Goal: Task Accomplishment & Management: Use online tool/utility

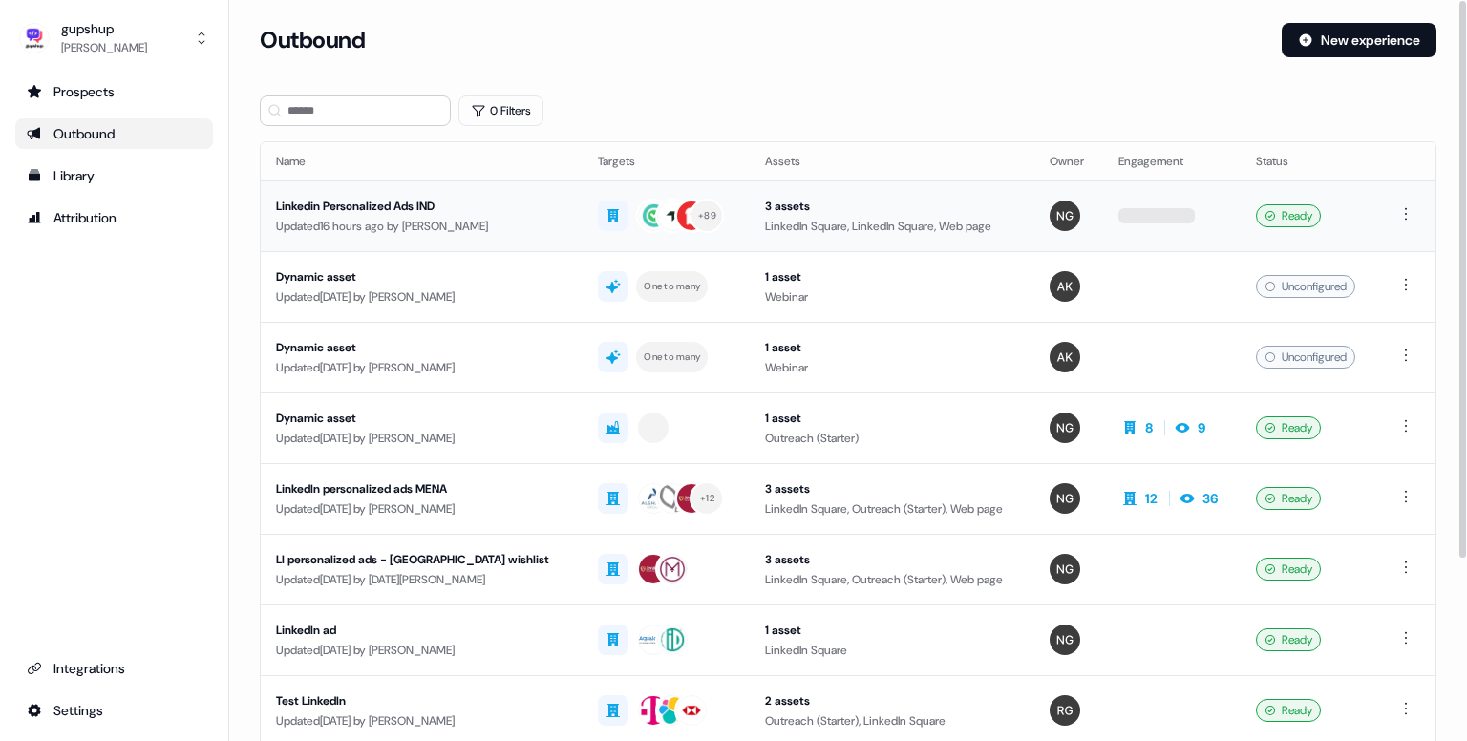
click at [413, 211] on div "Linkedin Personalized Ads IND" at bounding box center [421, 206] width 291 height 19
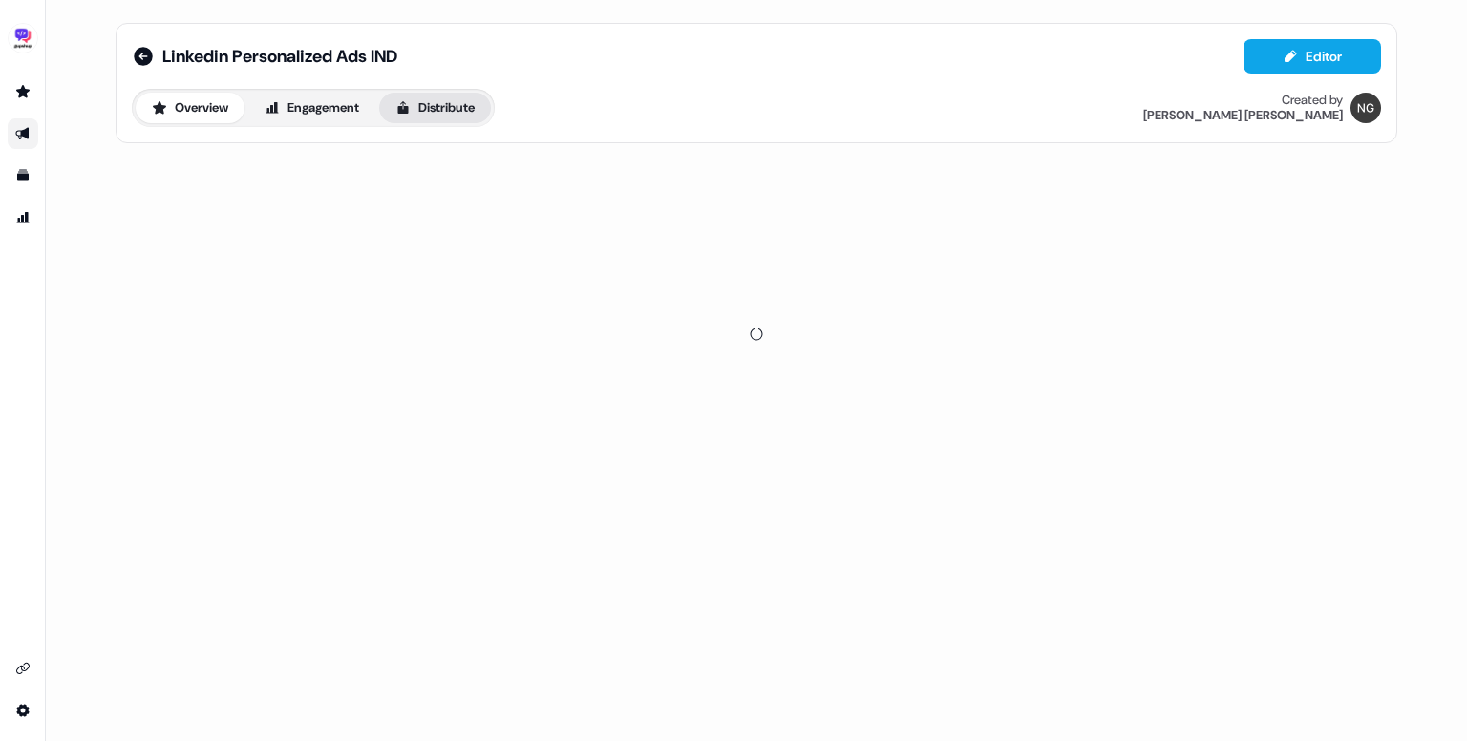
click at [457, 104] on button "Distribute" at bounding box center [435, 108] width 112 height 31
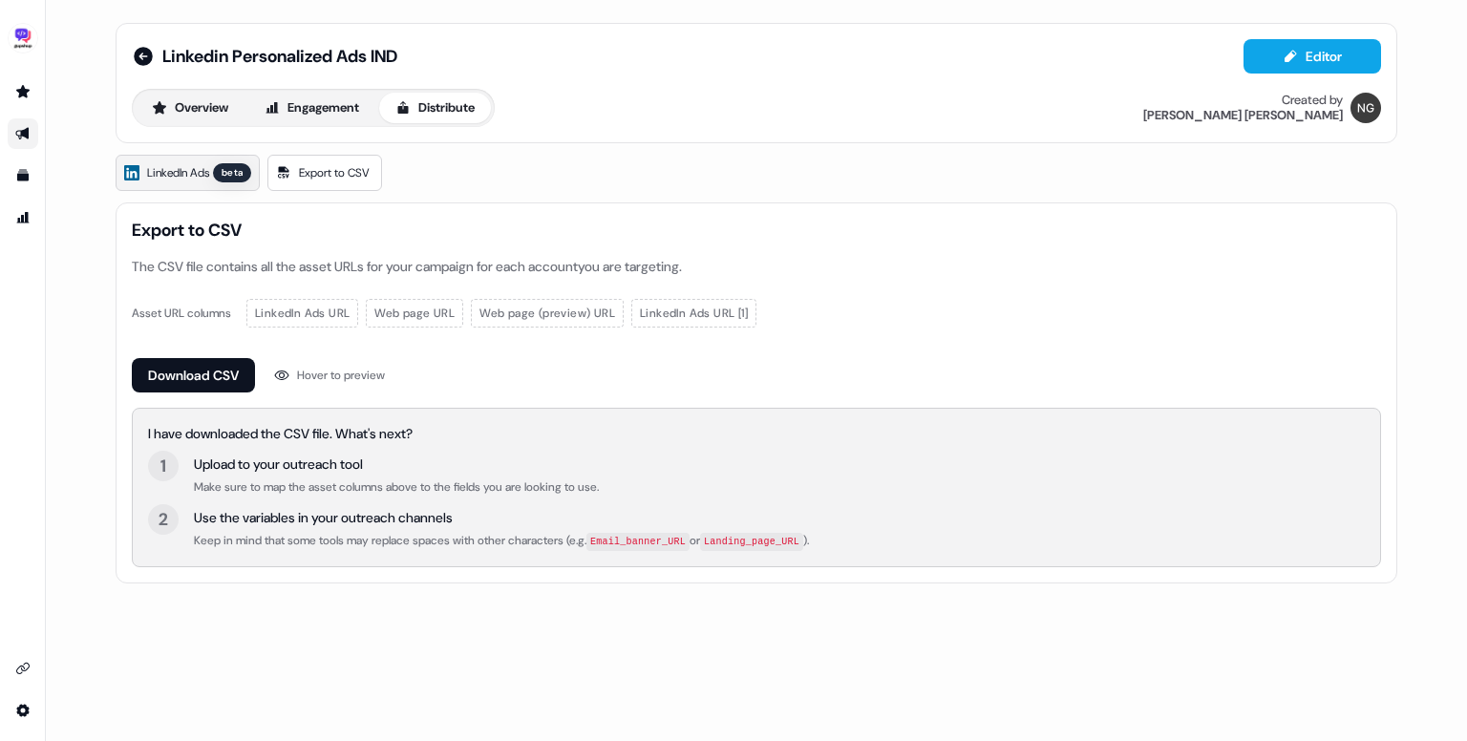
click at [189, 180] on span "LinkedIn Ads" at bounding box center [178, 172] width 62 height 19
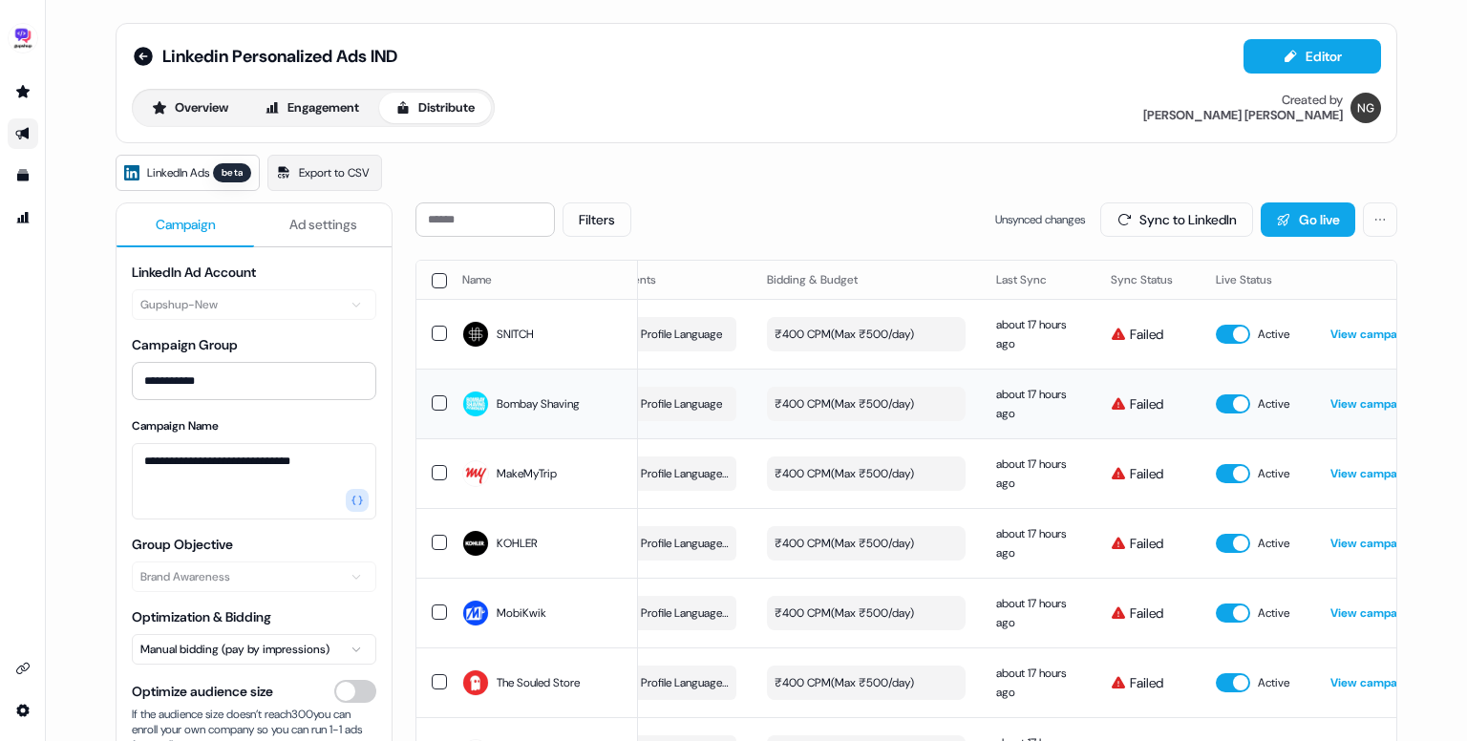
scroll to position [0, 539]
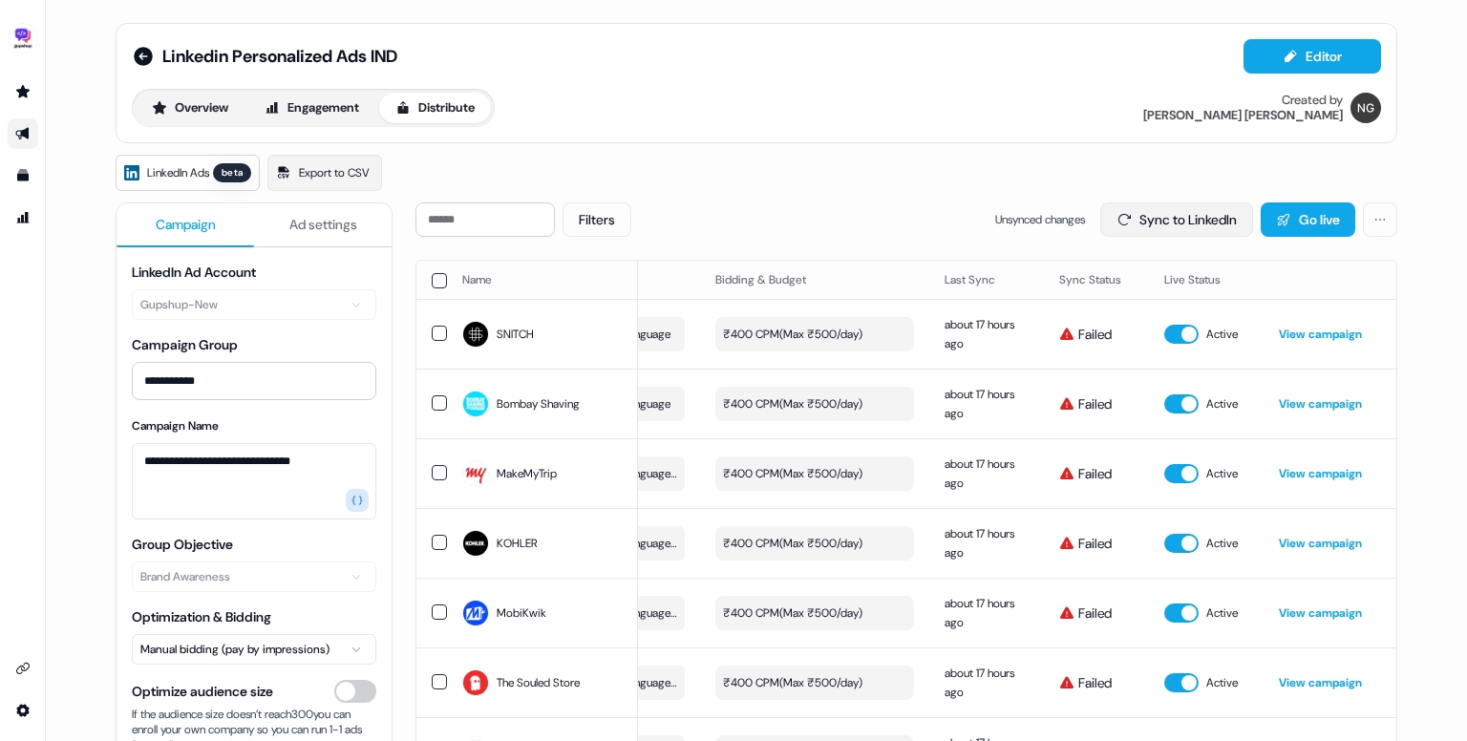
click at [1141, 216] on button "Sync to LinkedIn" at bounding box center [1176, 219] width 153 height 34
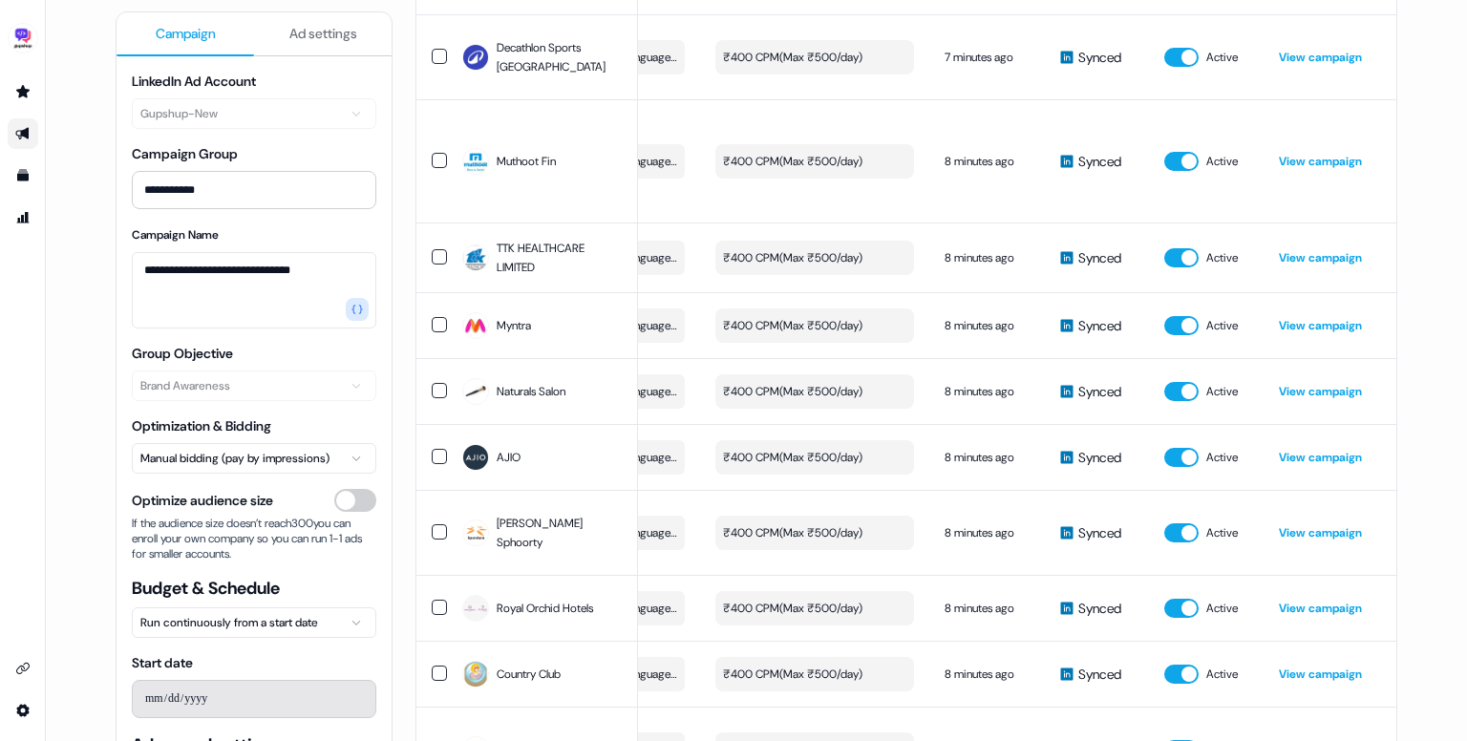
scroll to position [3705, 0]
click at [1317, 450] on link "View campaign" at bounding box center [1320, 457] width 83 height 15
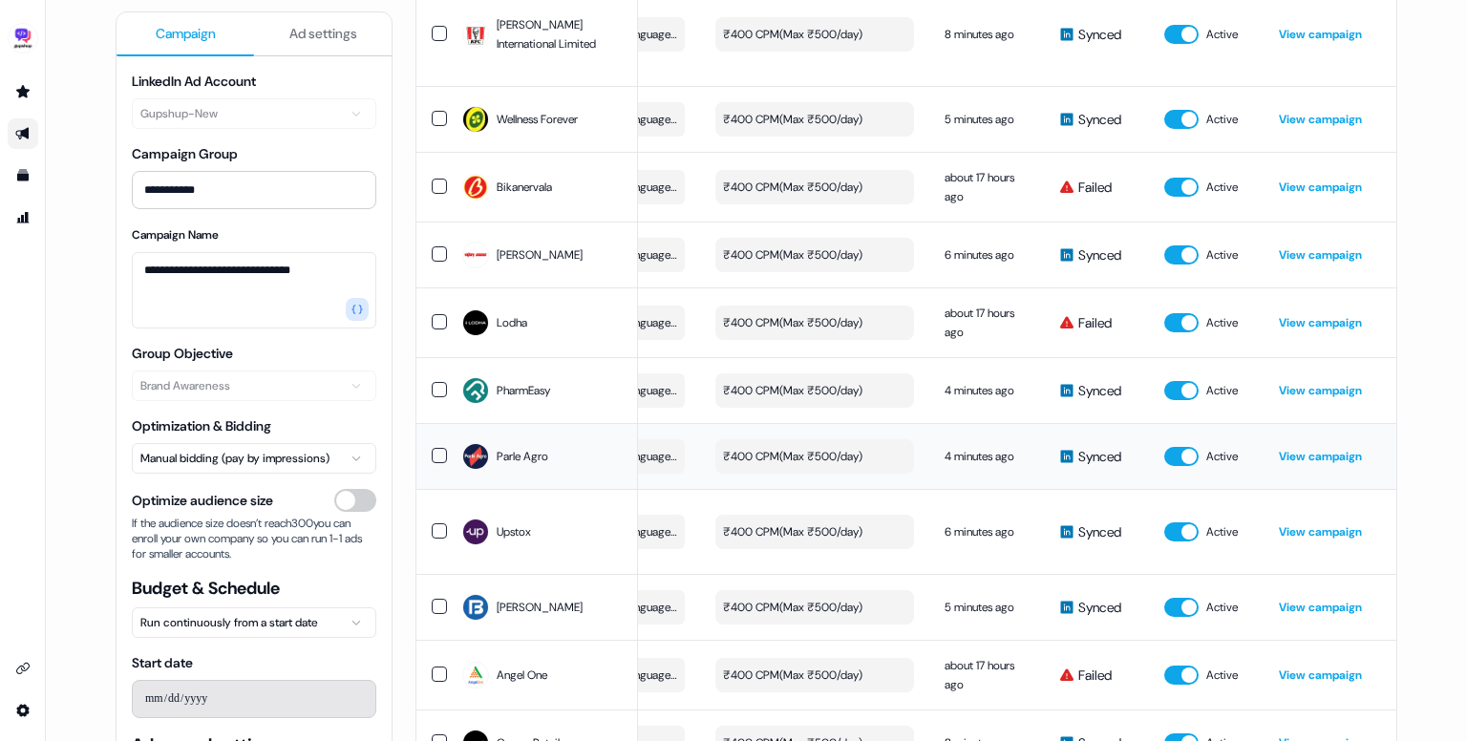
scroll to position [5954, 0]
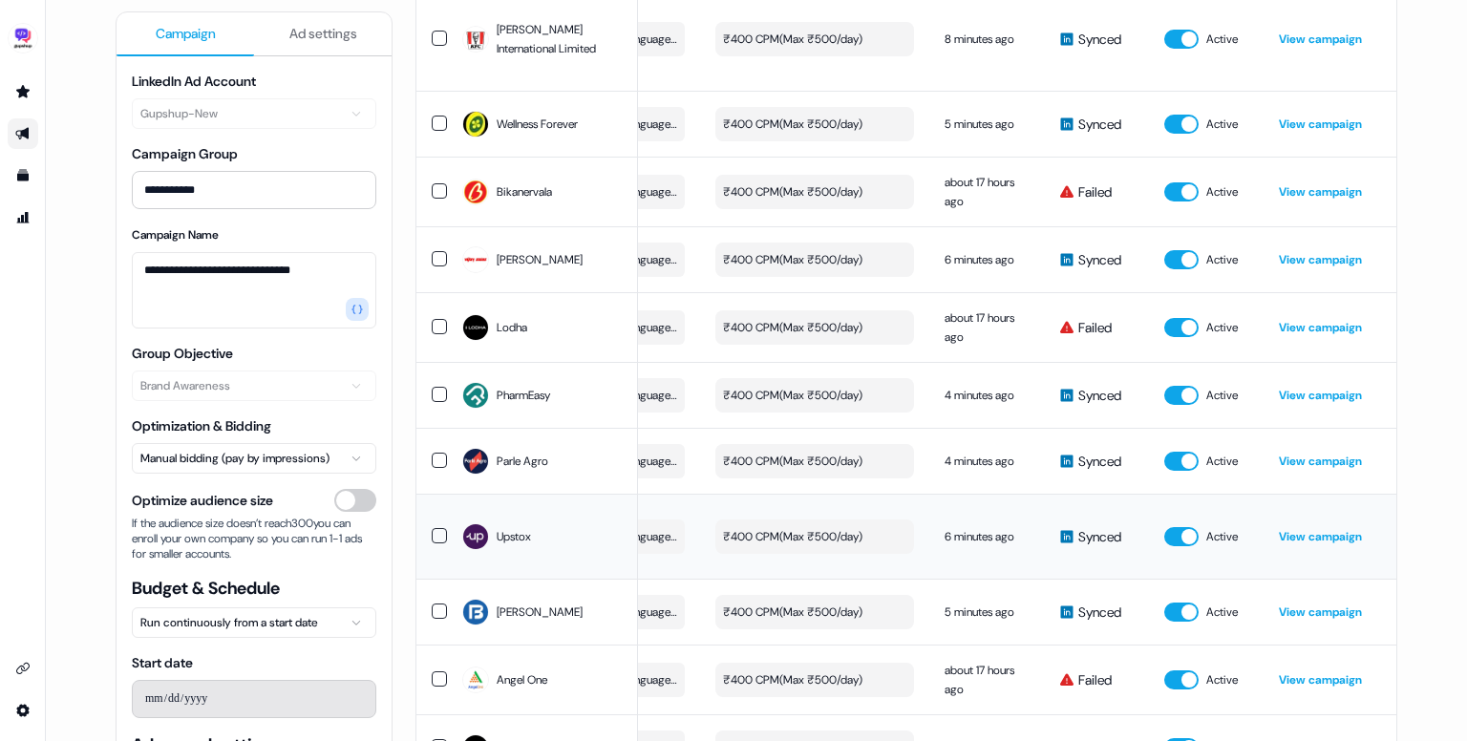
click at [1322, 529] on link "View campaign" at bounding box center [1320, 536] width 83 height 15
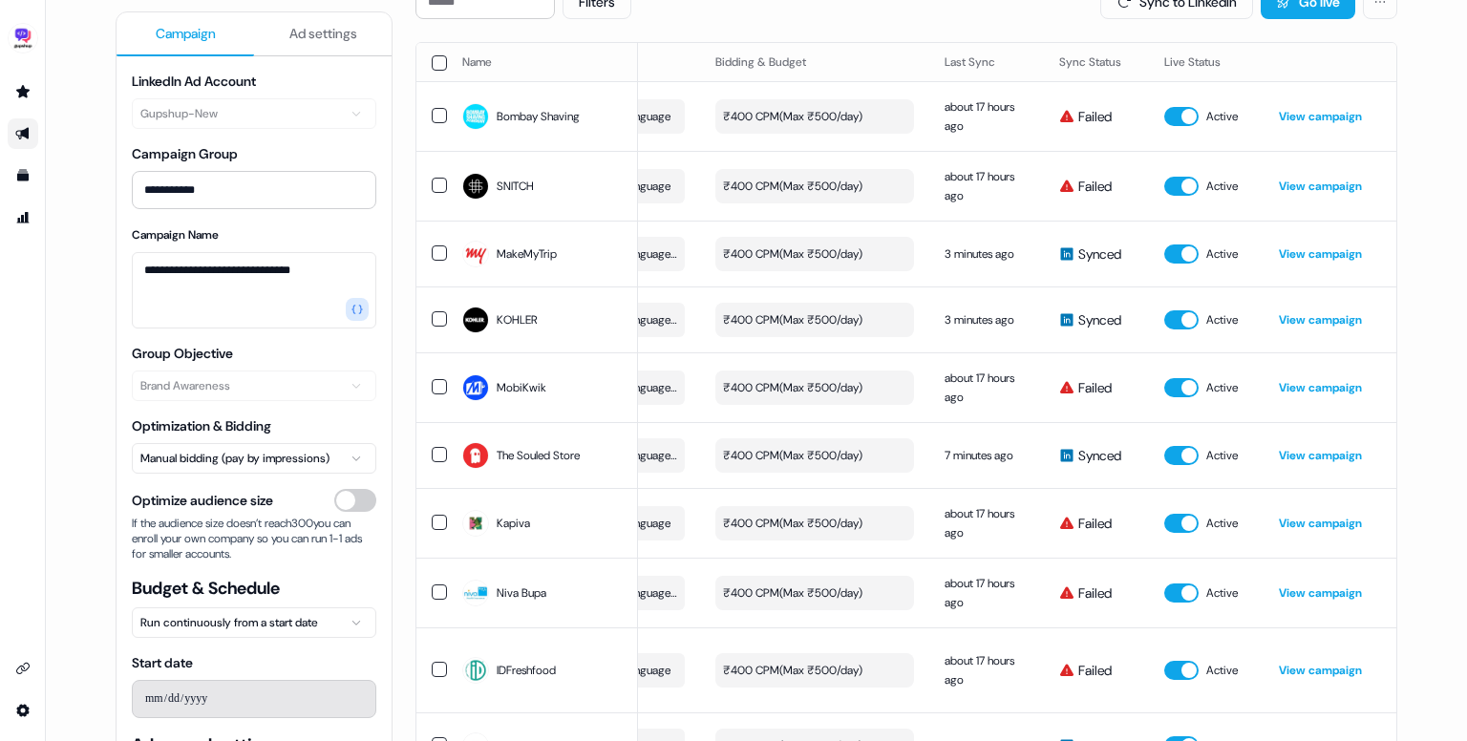
scroll to position [0, 0]
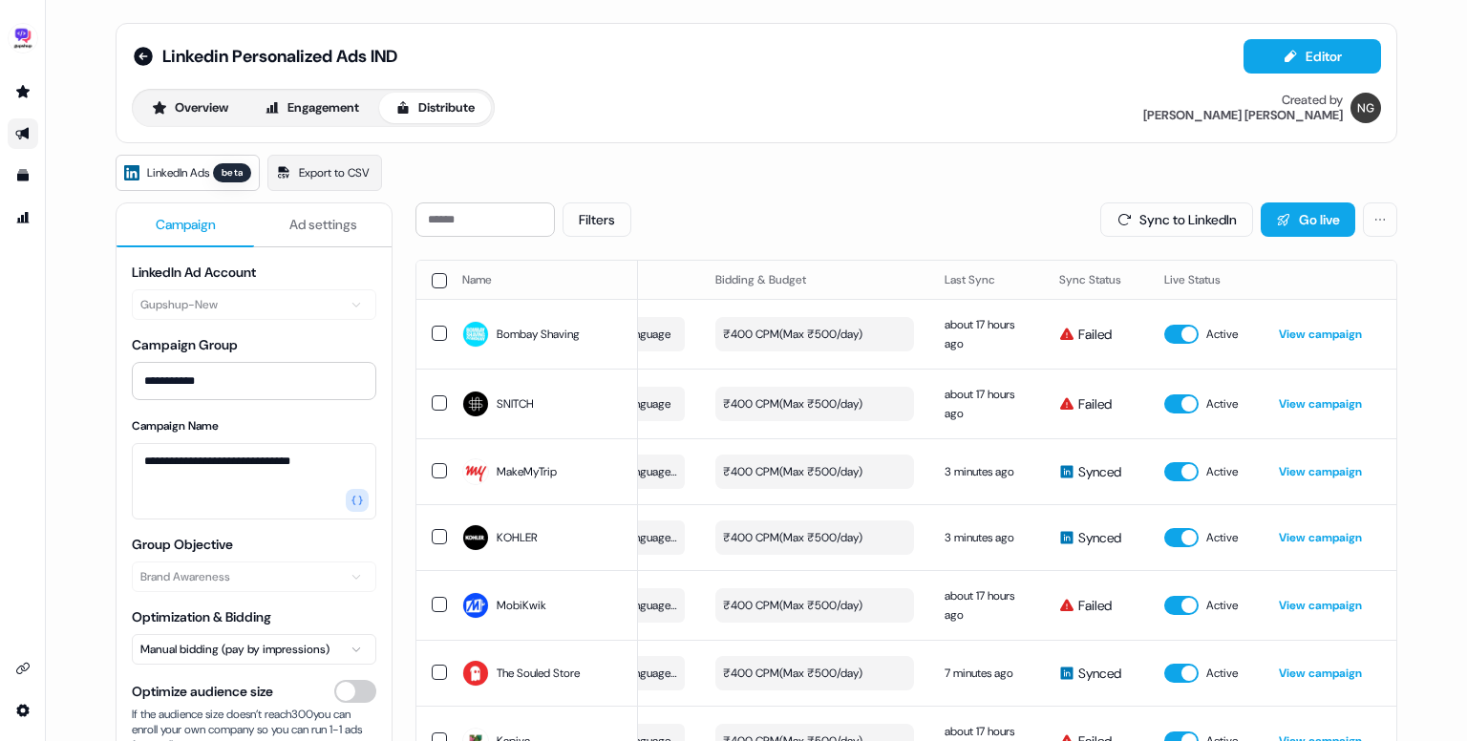
click at [326, 227] on span "Ad settings" at bounding box center [323, 224] width 68 height 19
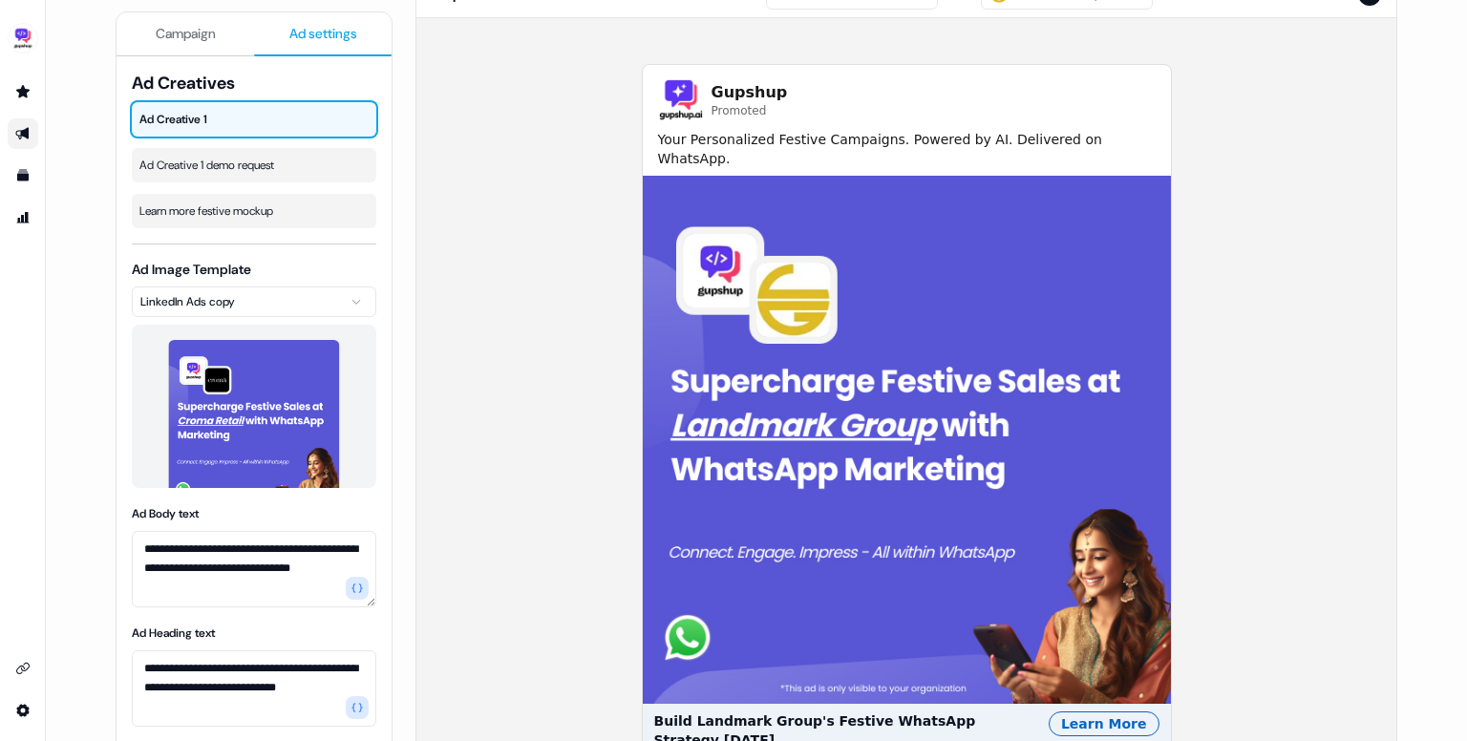
scroll to position [298, 0]
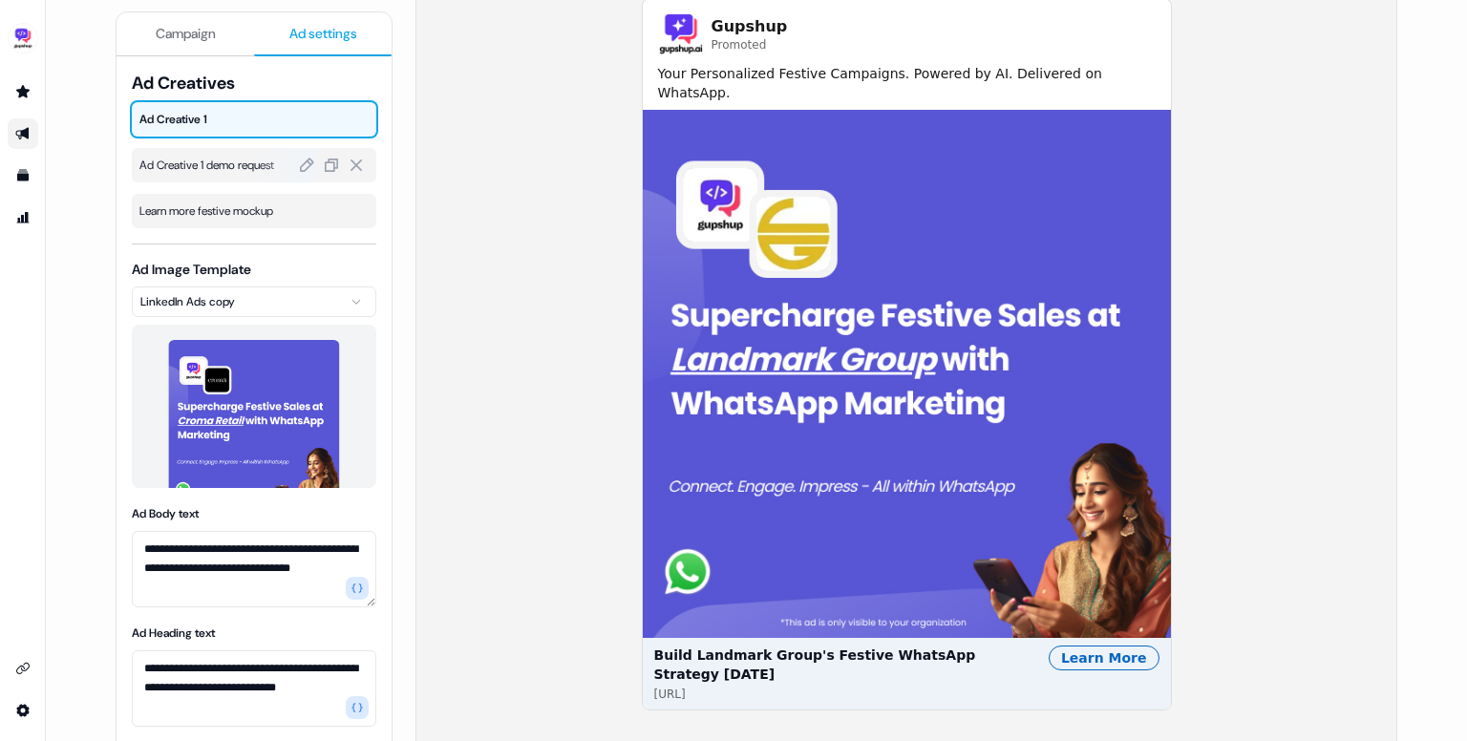
click at [221, 175] on div "Ad Creative 1 demo request" at bounding box center [254, 165] width 244 height 34
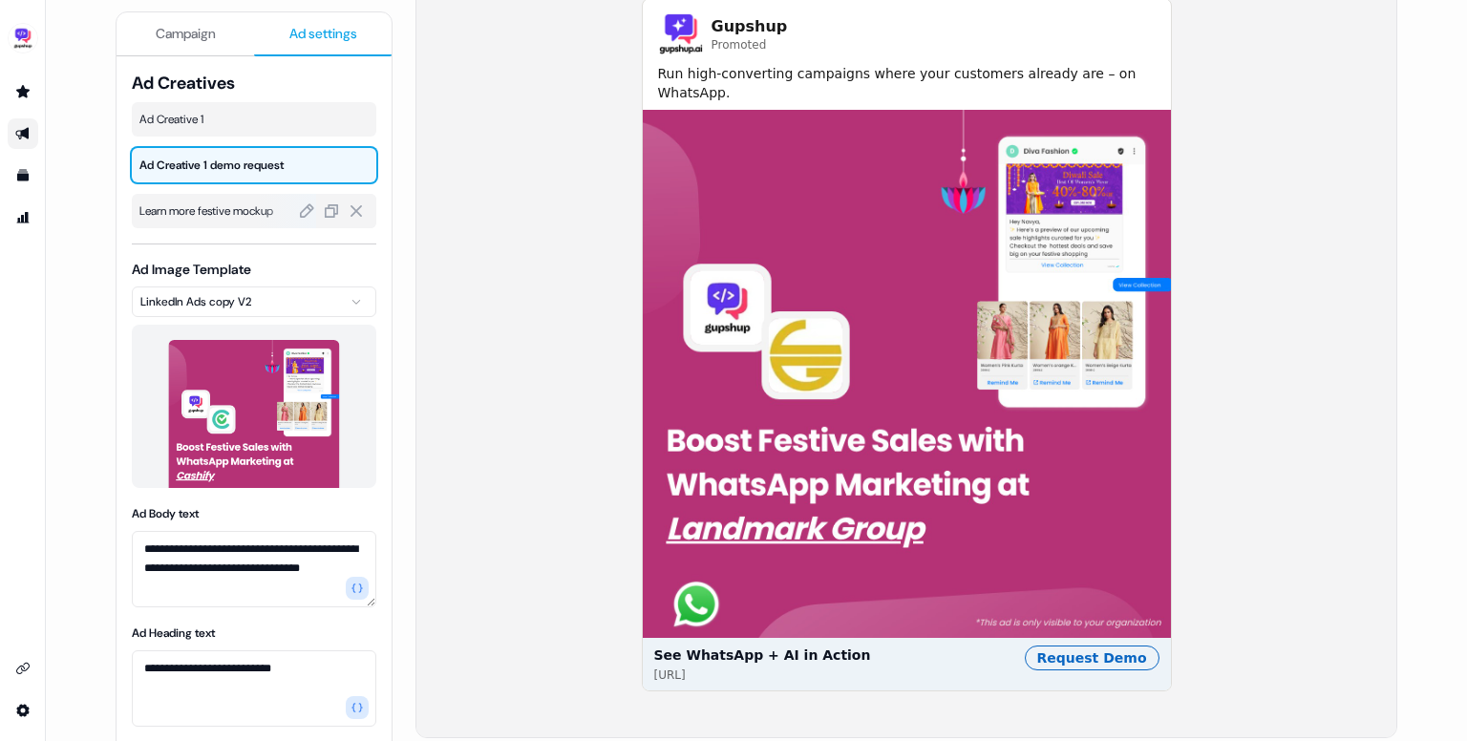
click at [218, 217] on span "Learn more festive mockup" at bounding box center [253, 210] width 229 height 19
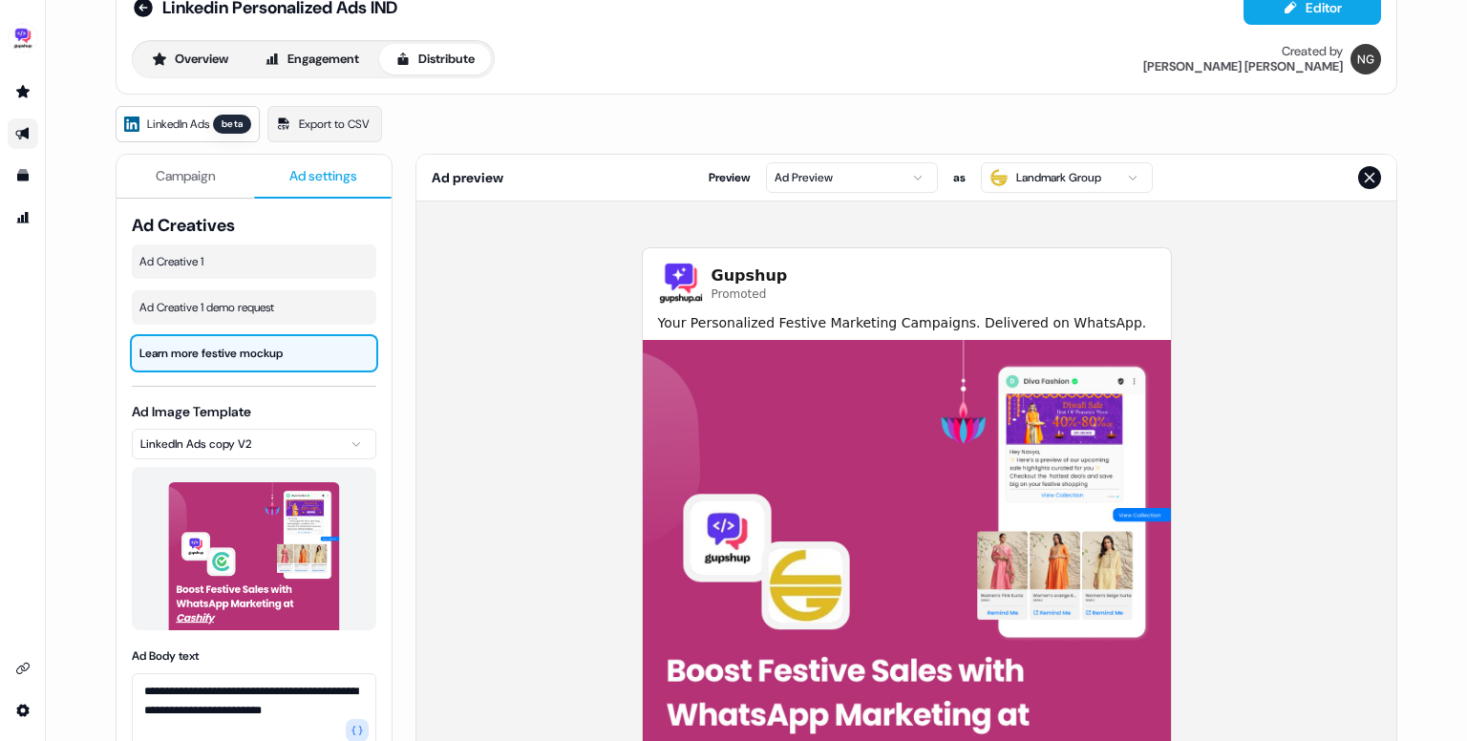
scroll to position [46, 0]
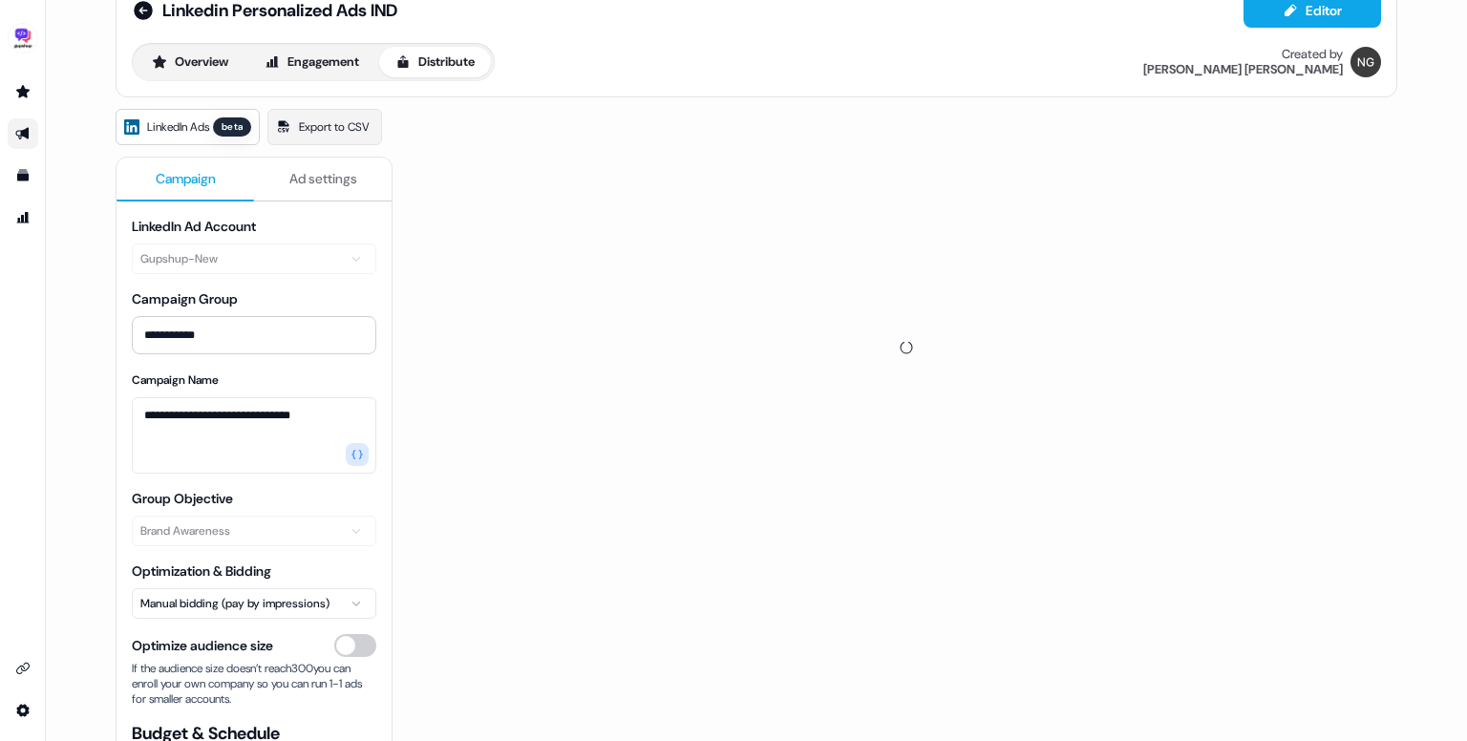
click at [185, 180] on span "Campaign" at bounding box center [186, 178] width 60 height 19
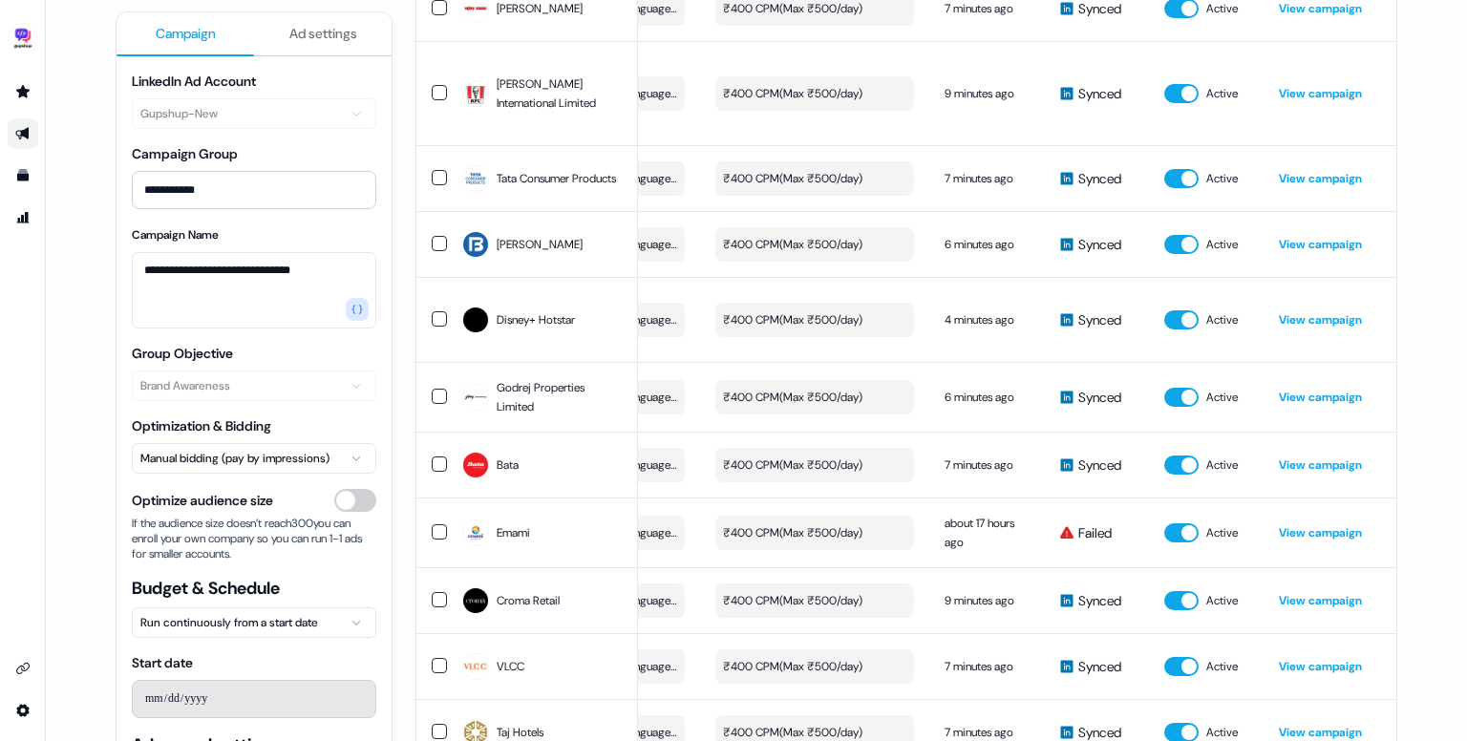
scroll to position [6096, 0]
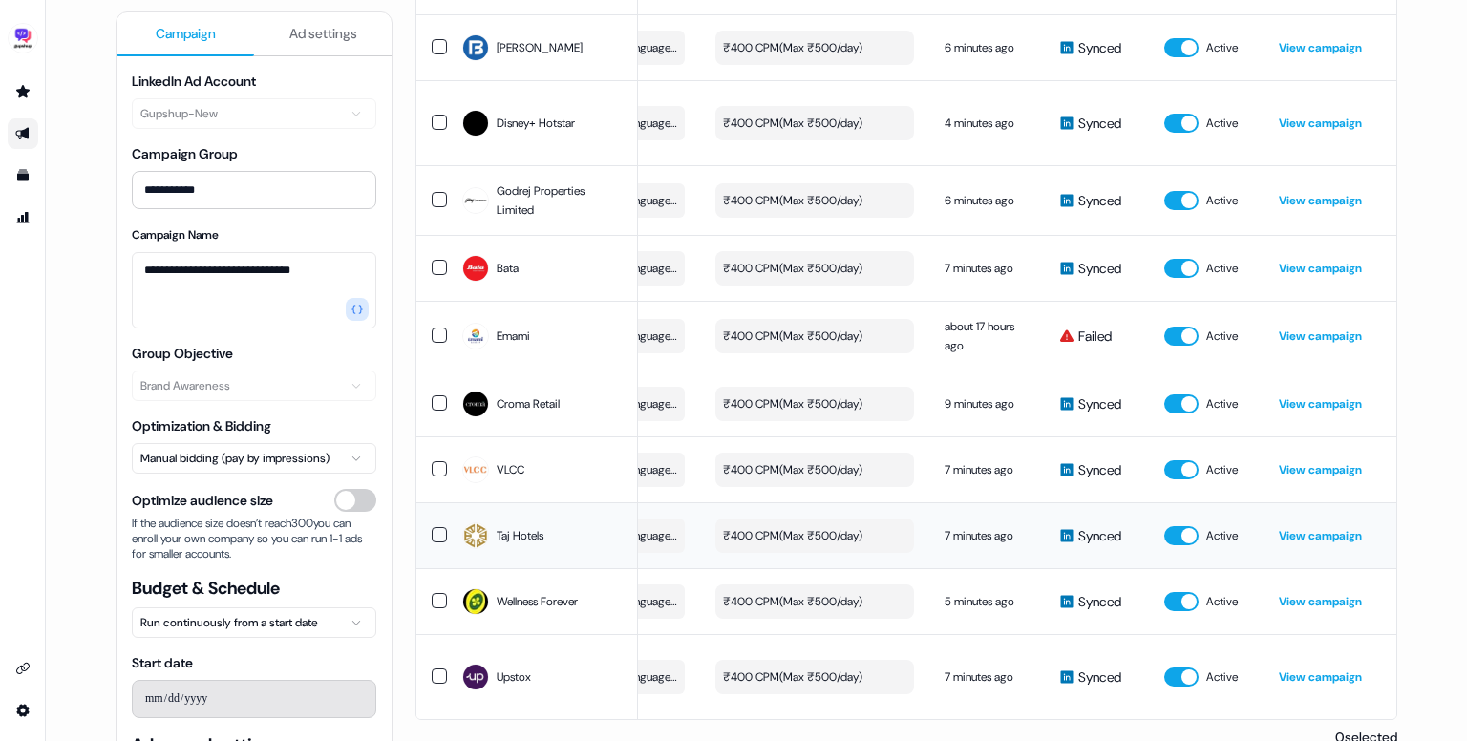
click at [1312, 528] on link "View campaign" at bounding box center [1320, 535] width 83 height 15
click at [310, 26] on span "Ad settings" at bounding box center [323, 33] width 68 height 19
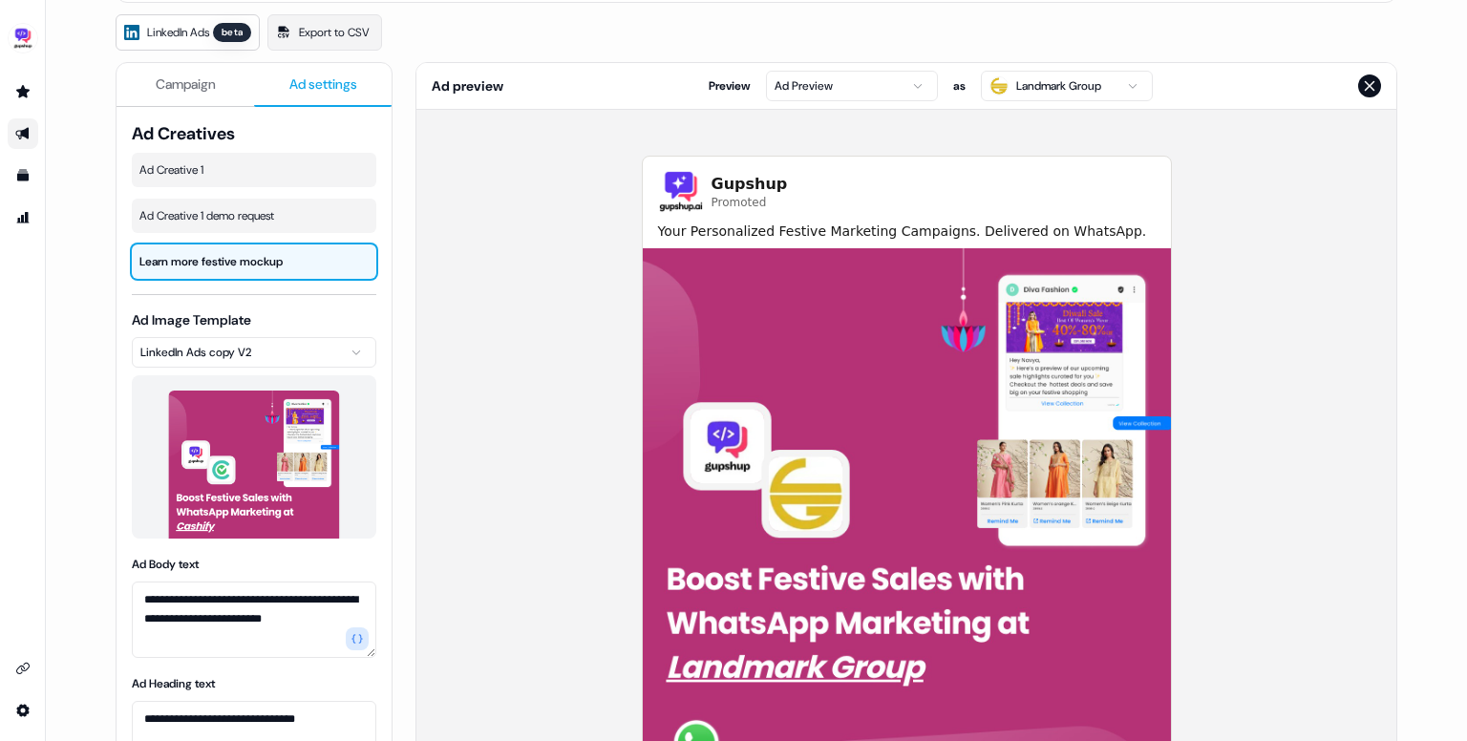
scroll to position [133, 0]
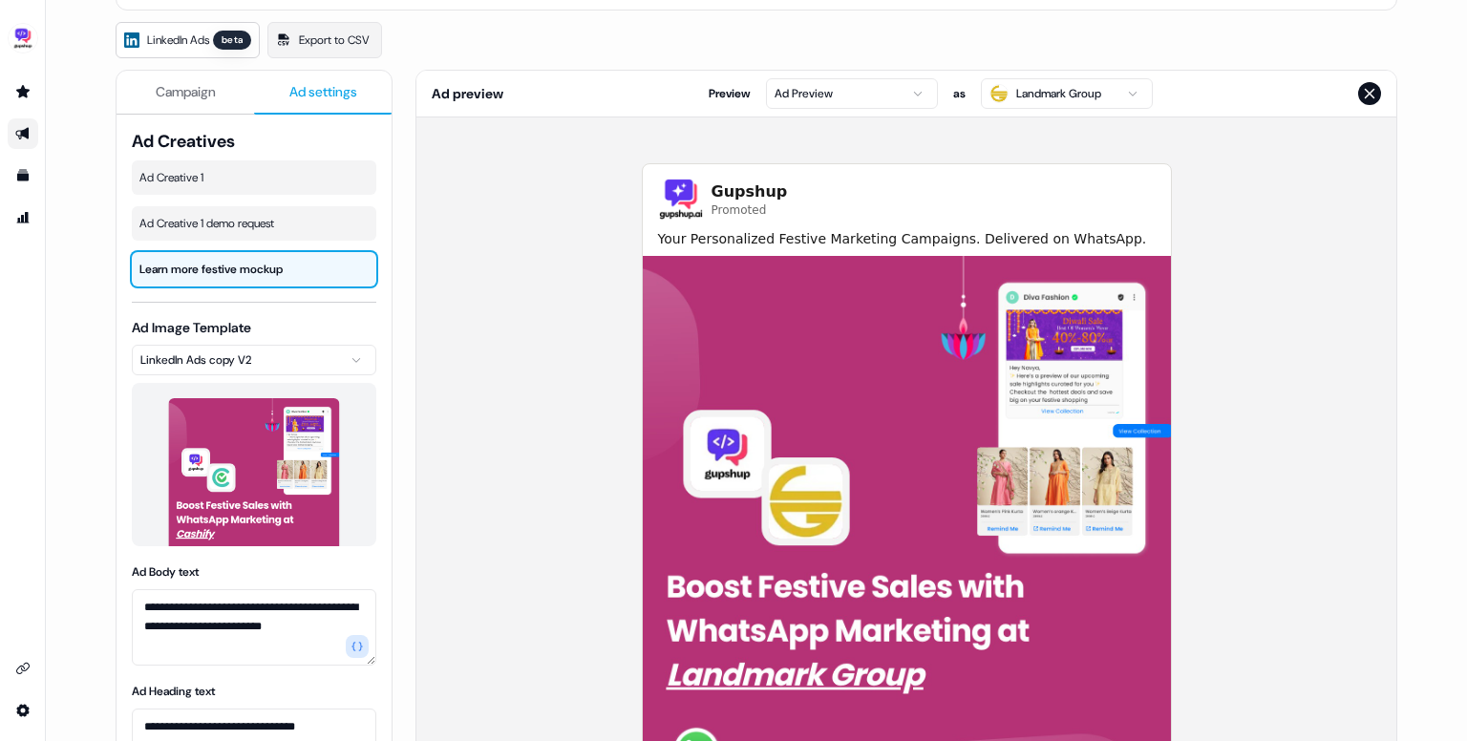
click at [1006, 81] on html "**********" at bounding box center [733, 370] width 1467 height 741
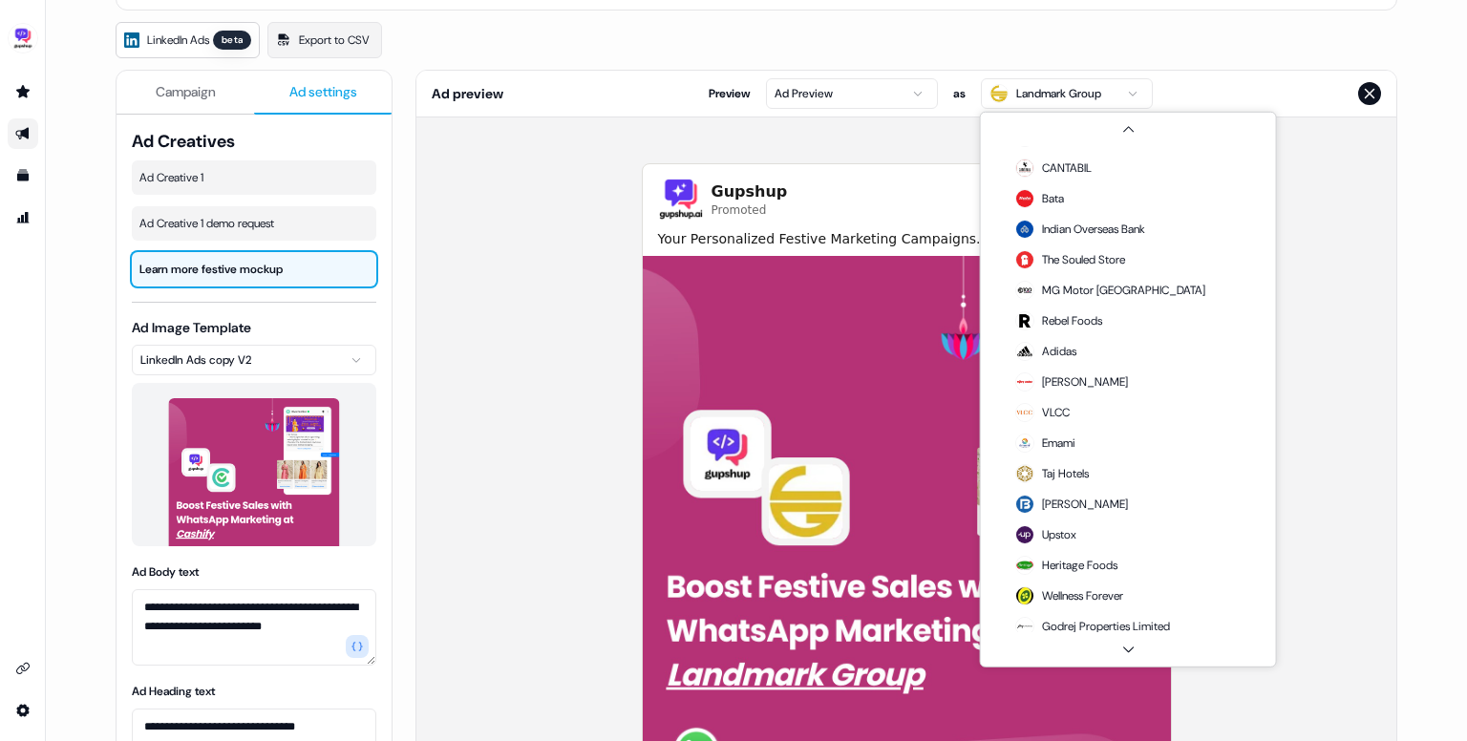
scroll to position [1205, 0]
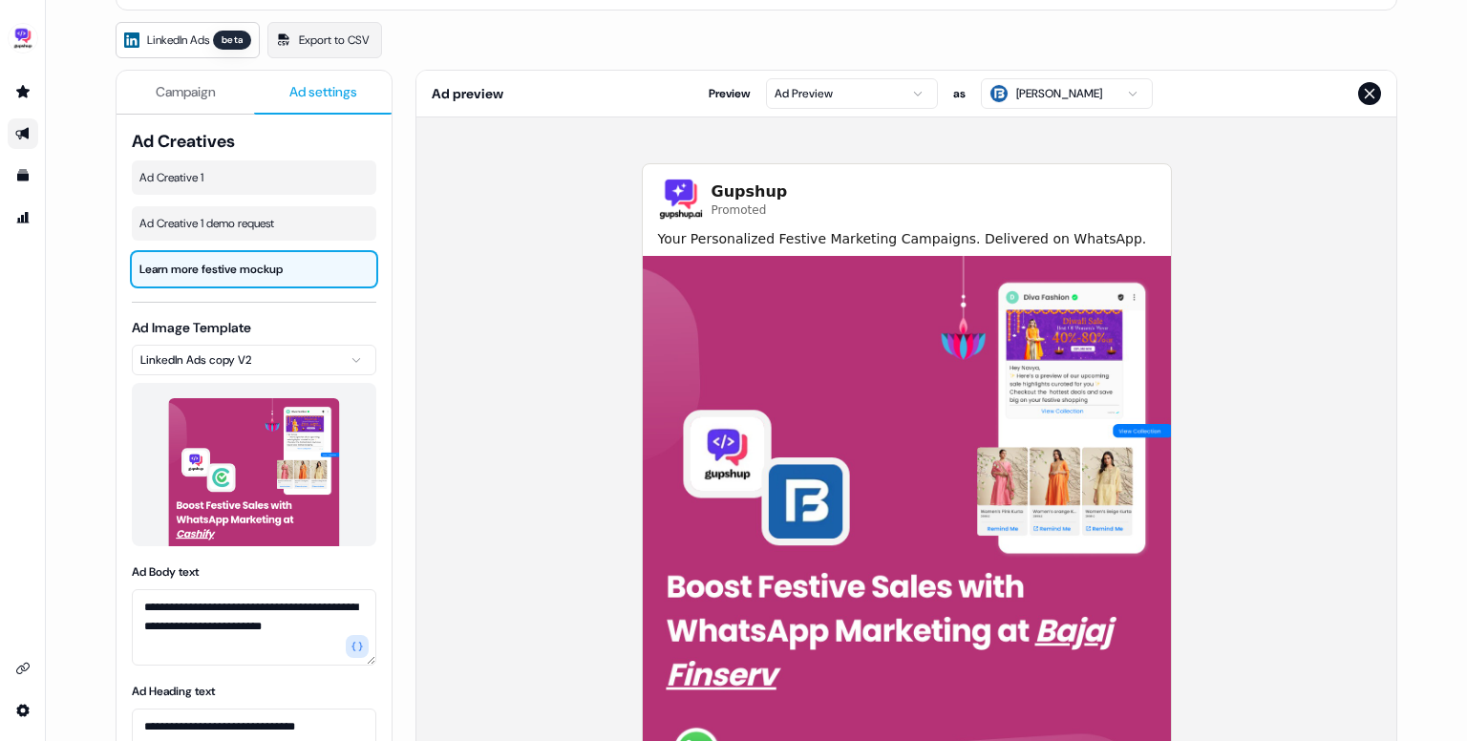
click at [1073, 96] on html "**********" at bounding box center [733, 370] width 1467 height 741
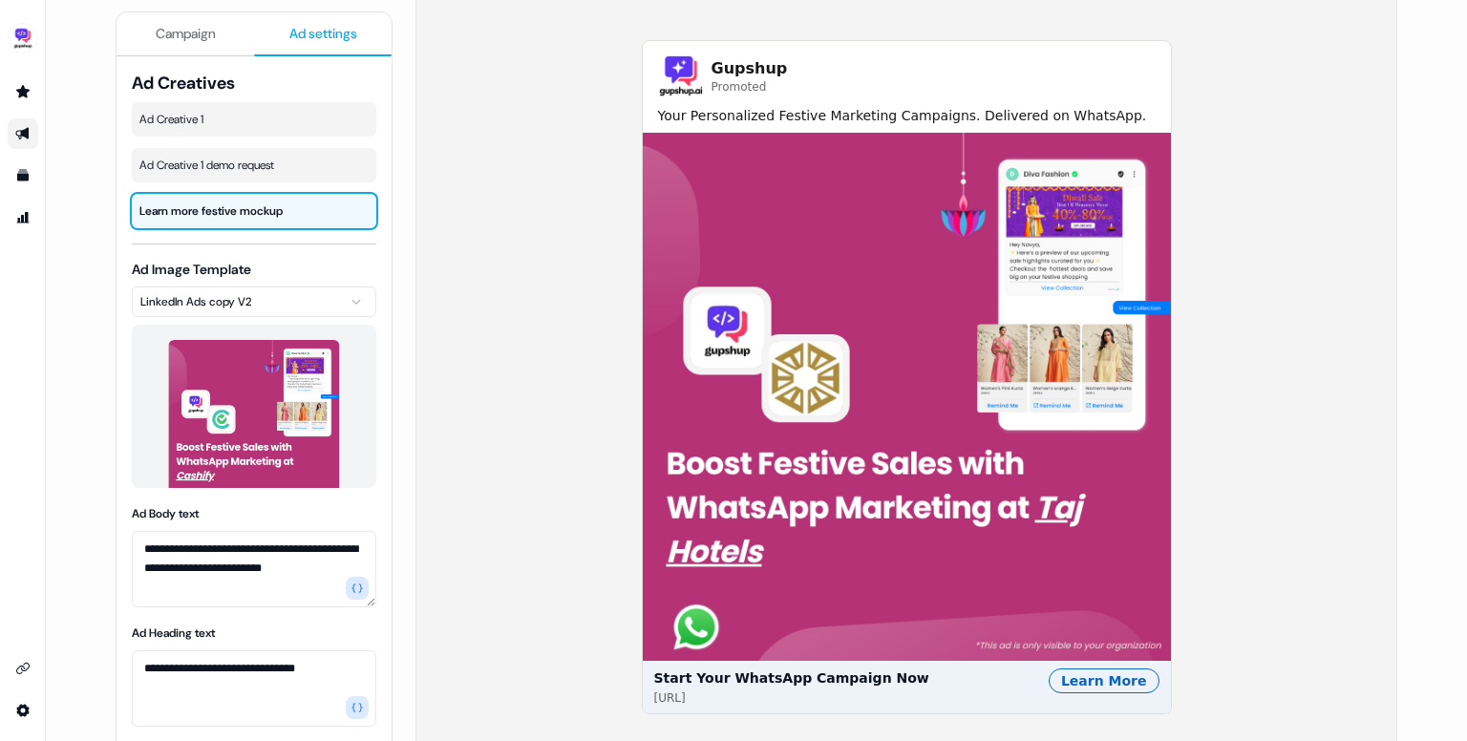
scroll to position [257, 0]
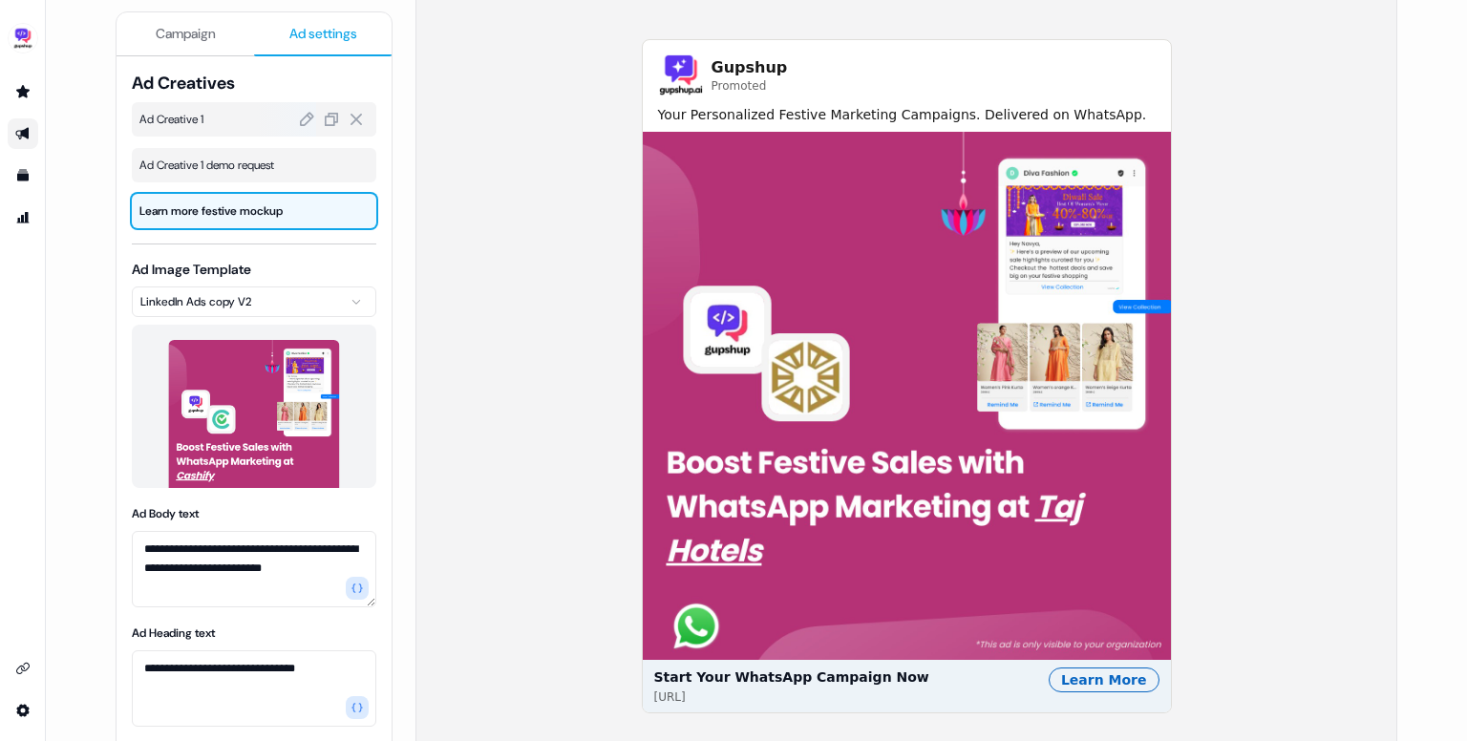
click at [228, 123] on span "Ad Creative 1" at bounding box center [253, 119] width 229 height 19
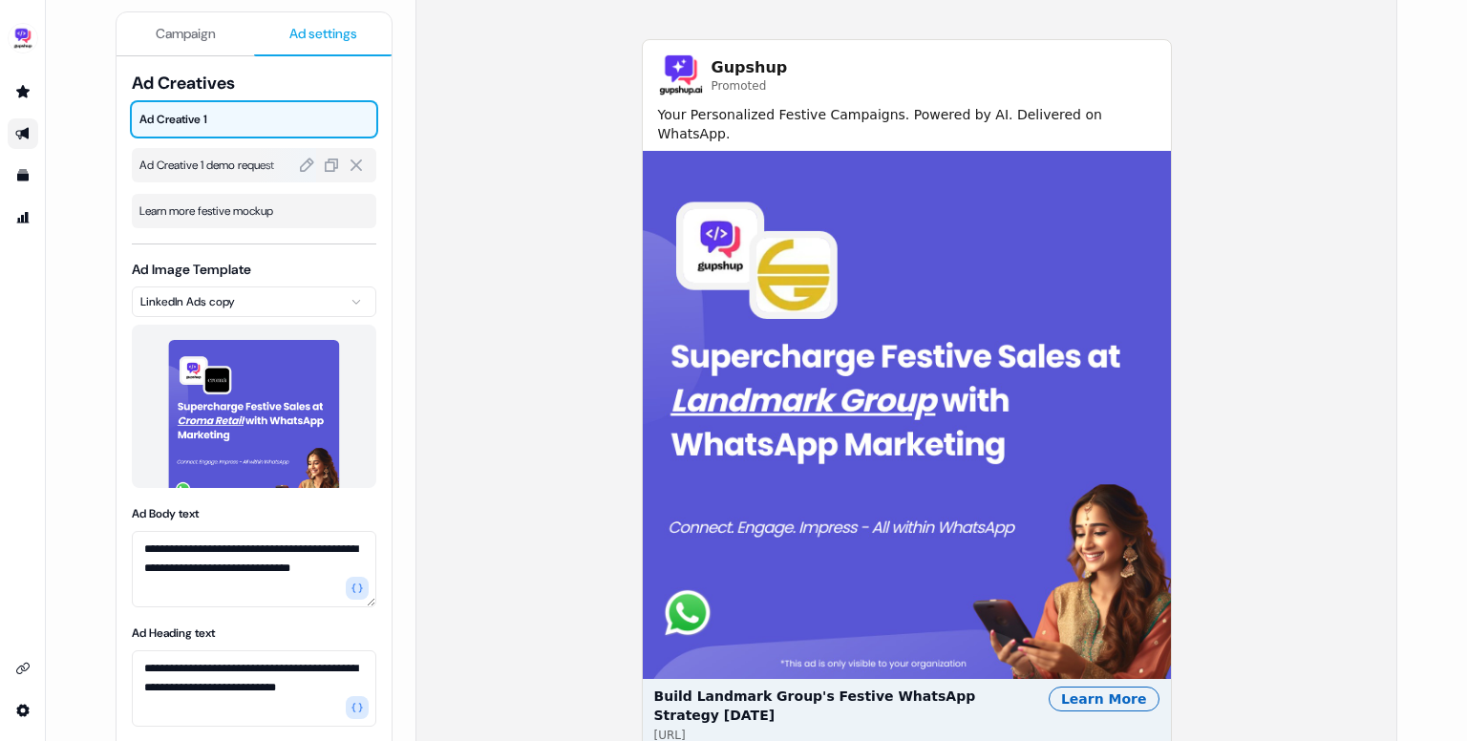
click at [225, 171] on span "Ad Creative 1 demo request" at bounding box center [253, 165] width 229 height 19
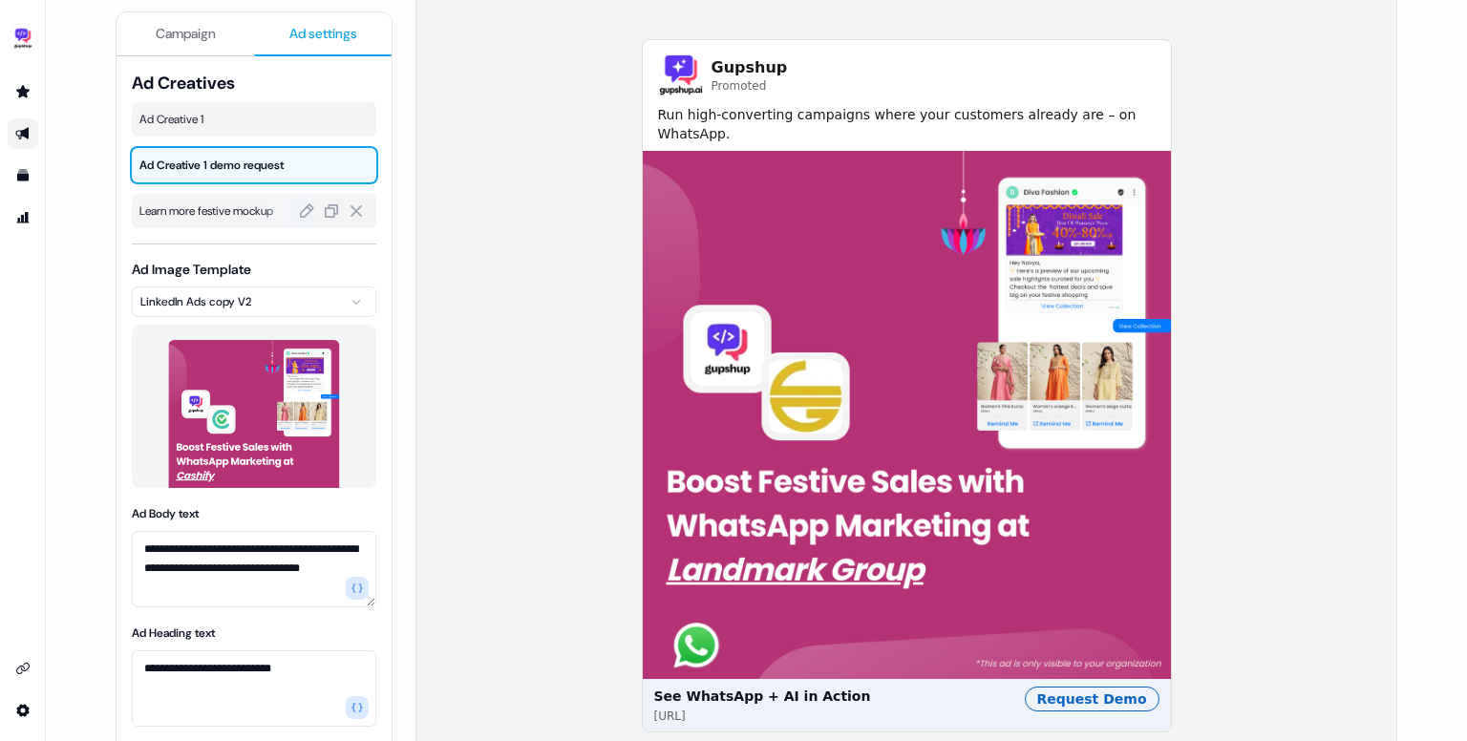
click at [225, 211] on span "Learn more festive mockup" at bounding box center [253, 210] width 229 height 19
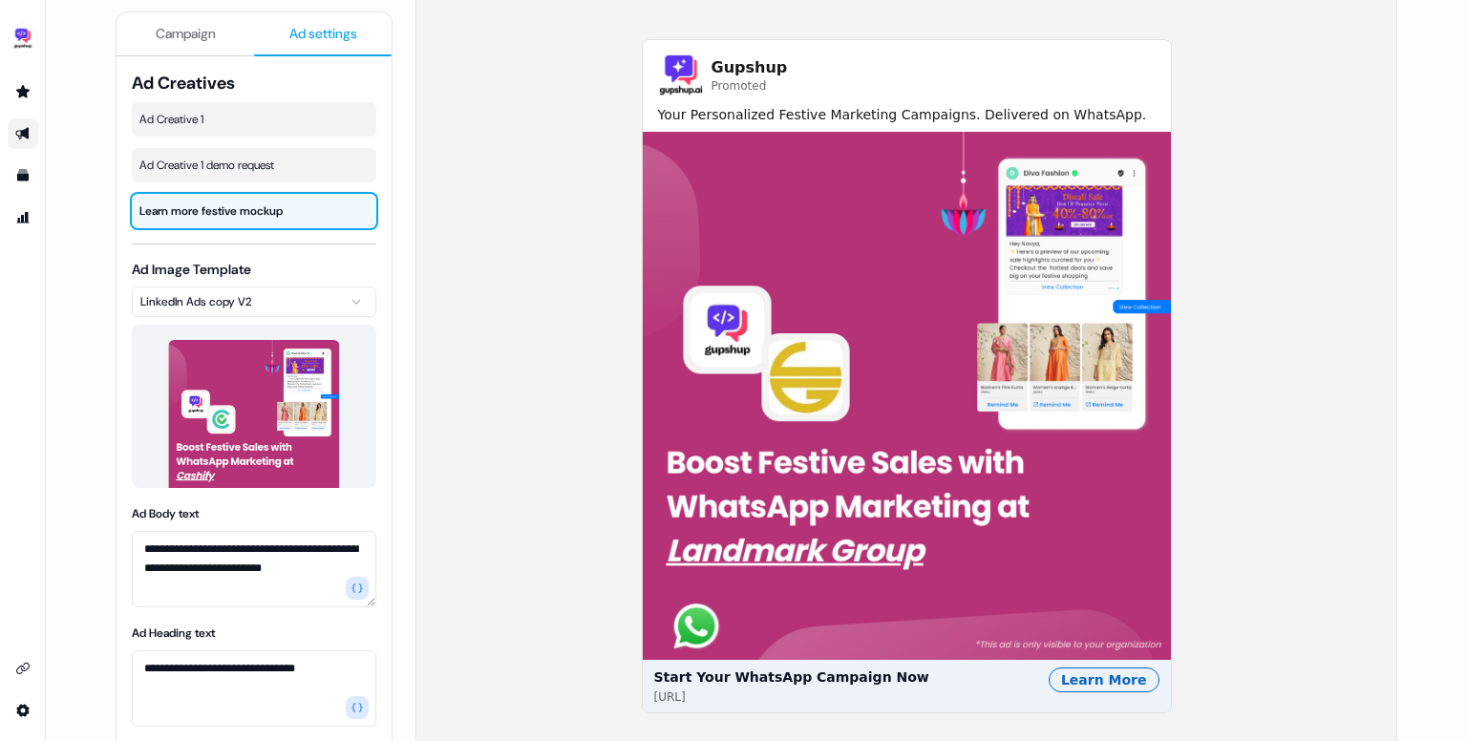
click at [209, 36] on span "Campaign" at bounding box center [186, 33] width 60 height 19
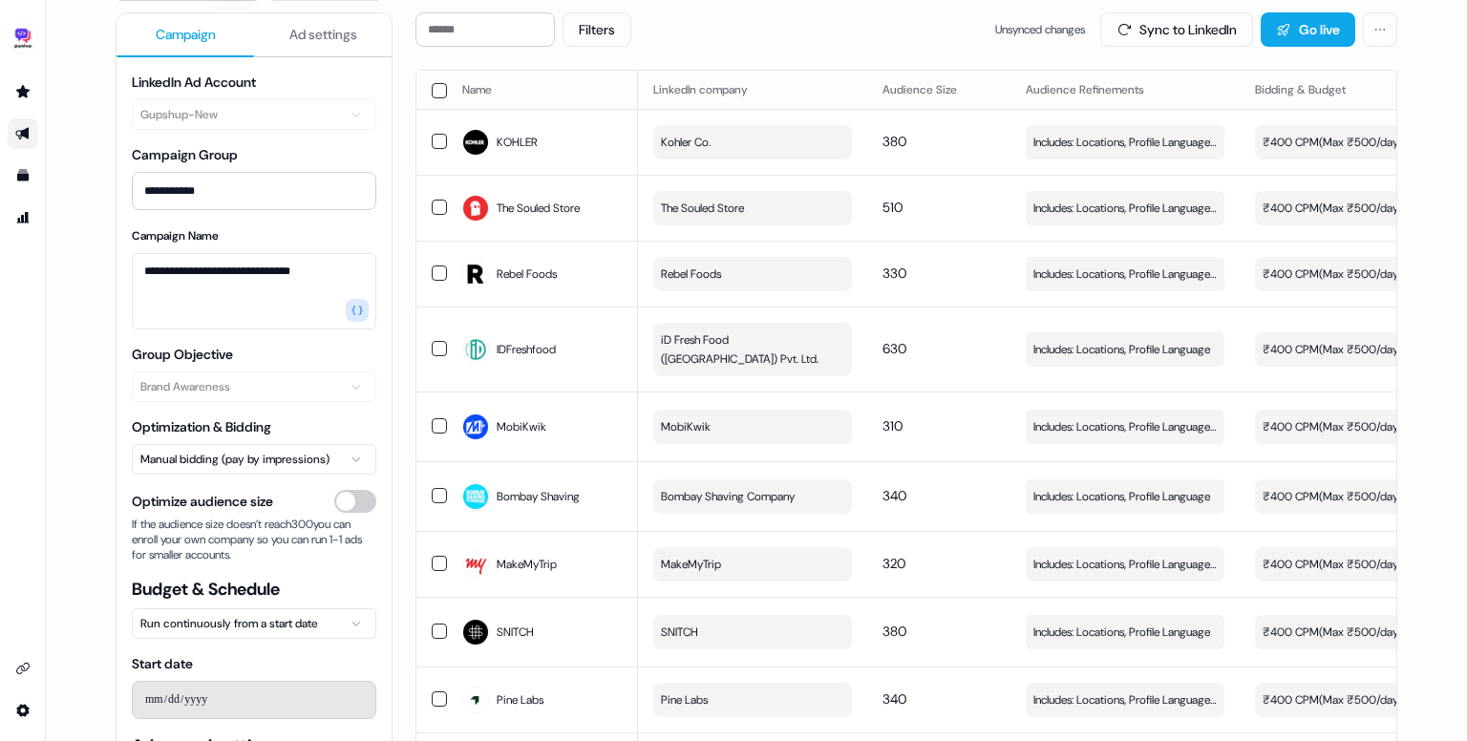
scroll to position [0, 0]
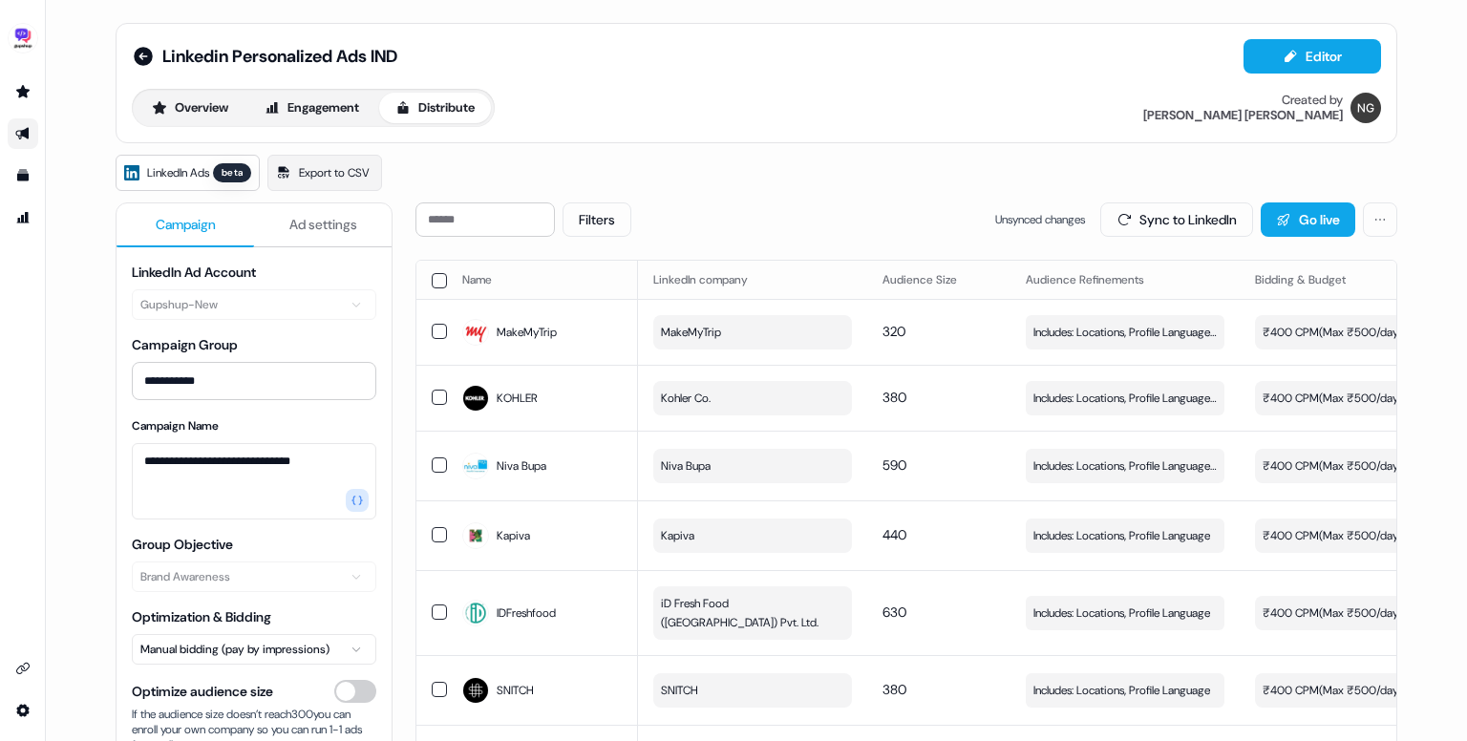
click at [202, 124] on div "Overview Engagement Distribute" at bounding box center [313, 108] width 363 height 38
click at [190, 107] on button "Overview" at bounding box center [190, 108] width 109 height 31
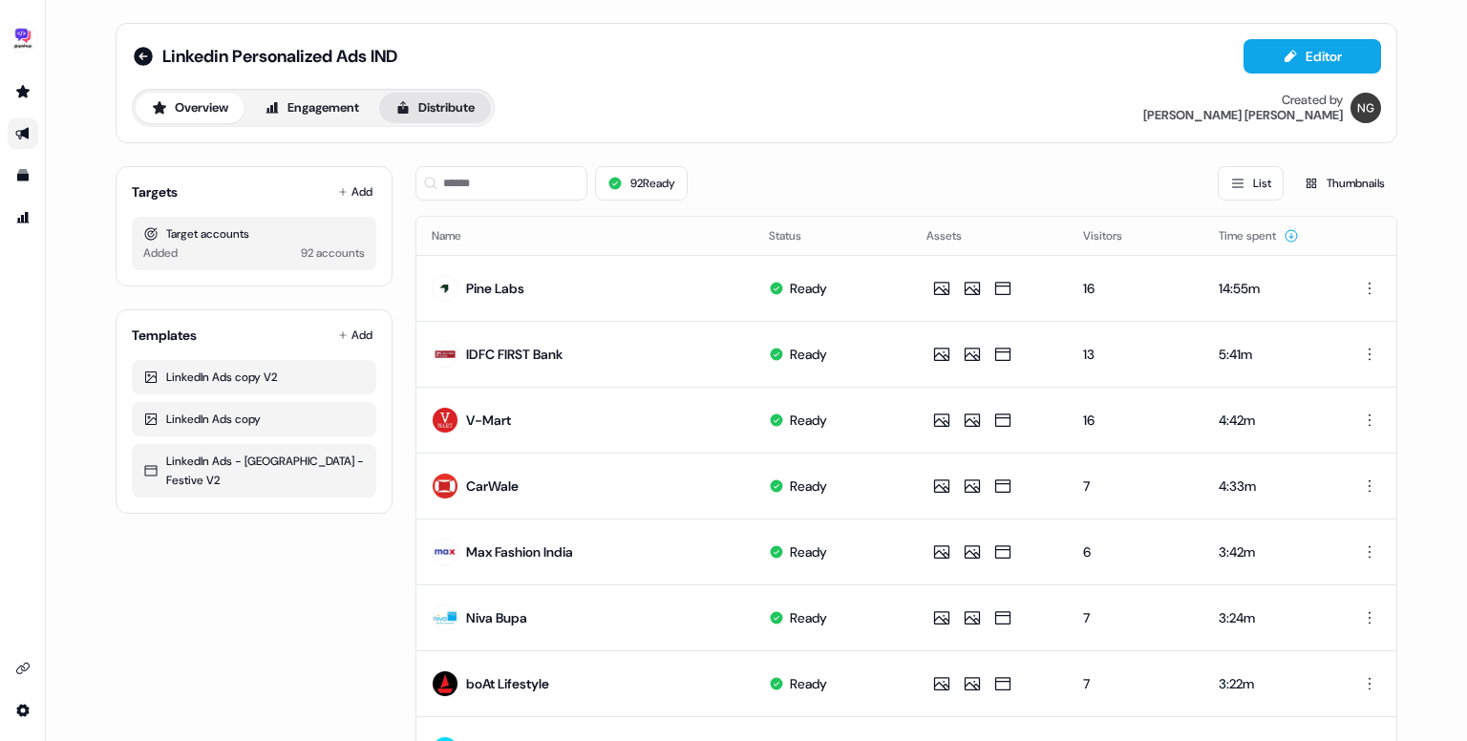
click at [439, 108] on button "Distribute" at bounding box center [435, 108] width 112 height 31
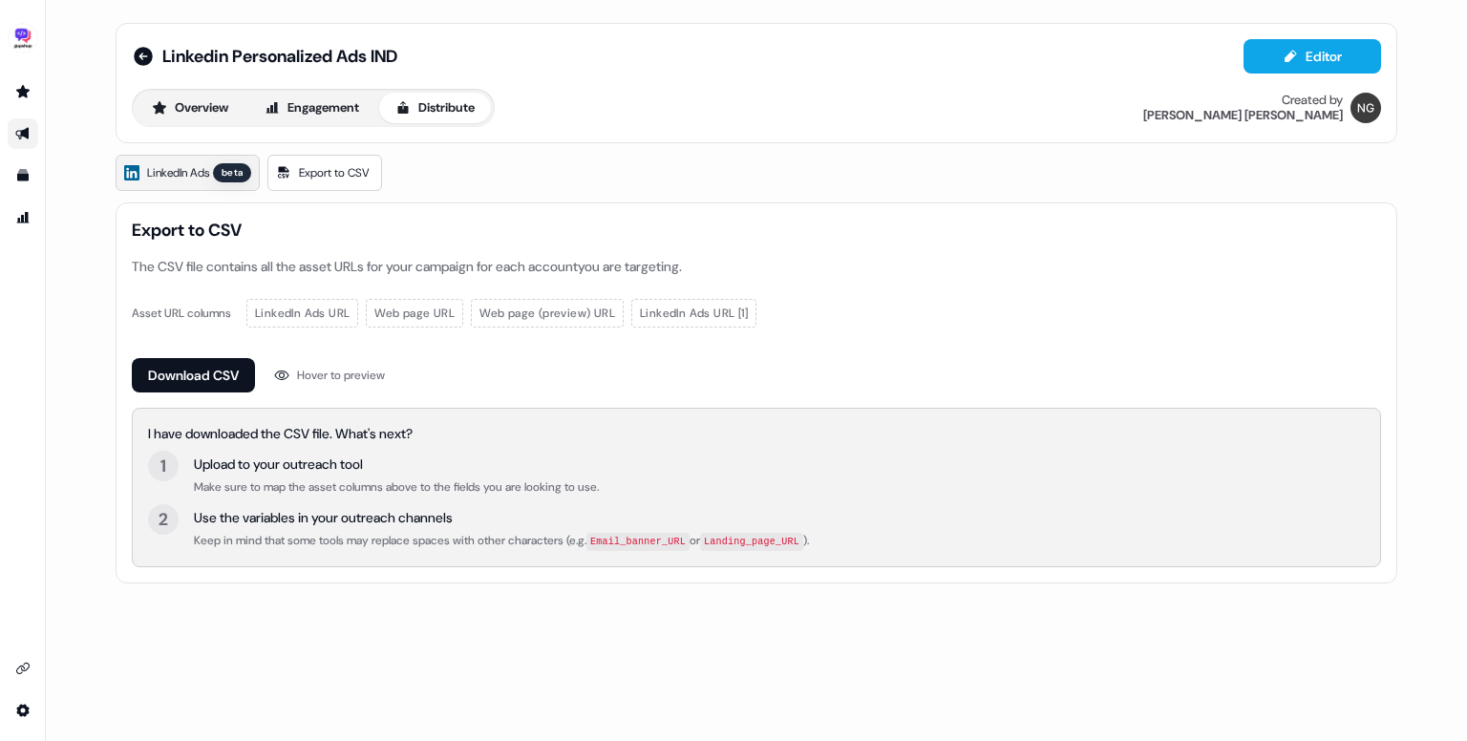
click at [185, 177] on span "LinkedIn Ads" at bounding box center [178, 172] width 62 height 19
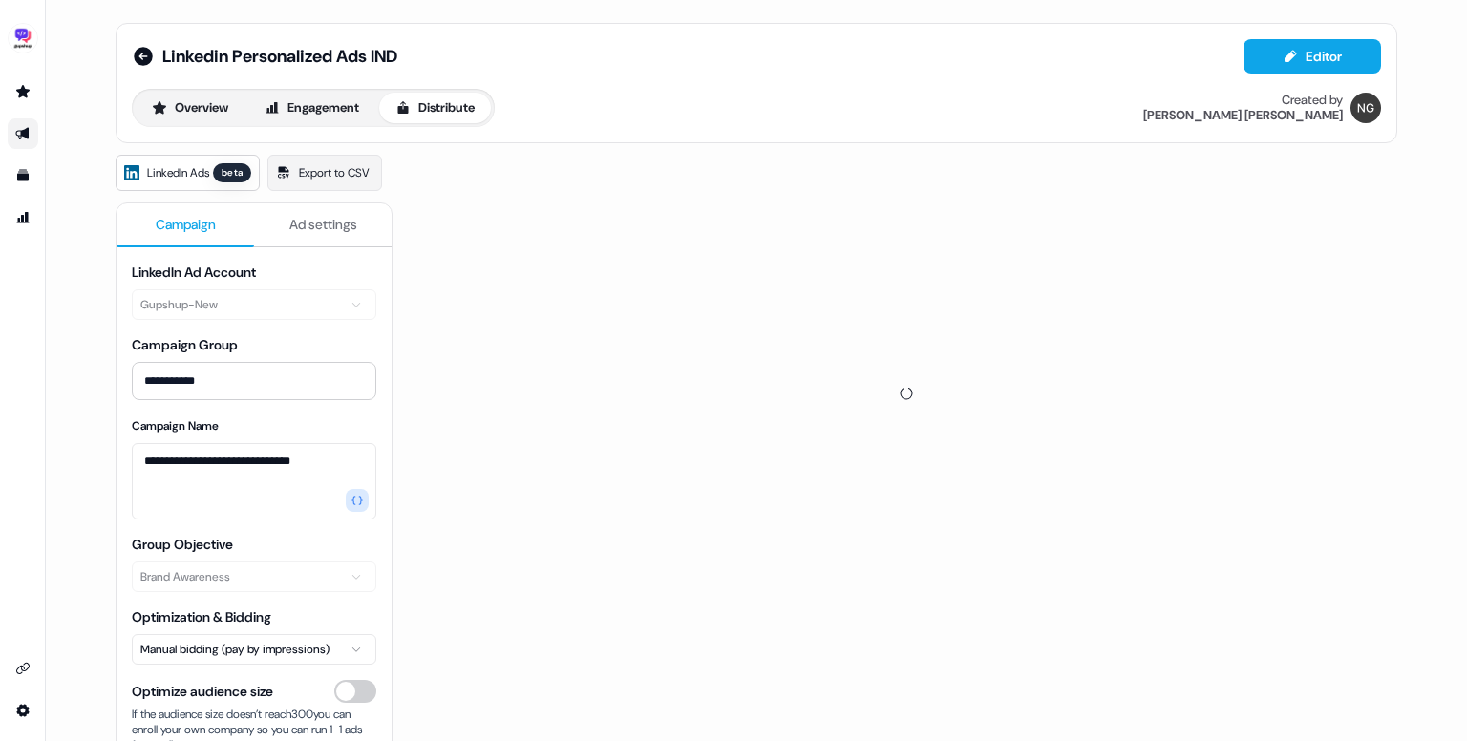
click at [339, 222] on span "Ad settings" at bounding box center [323, 224] width 68 height 19
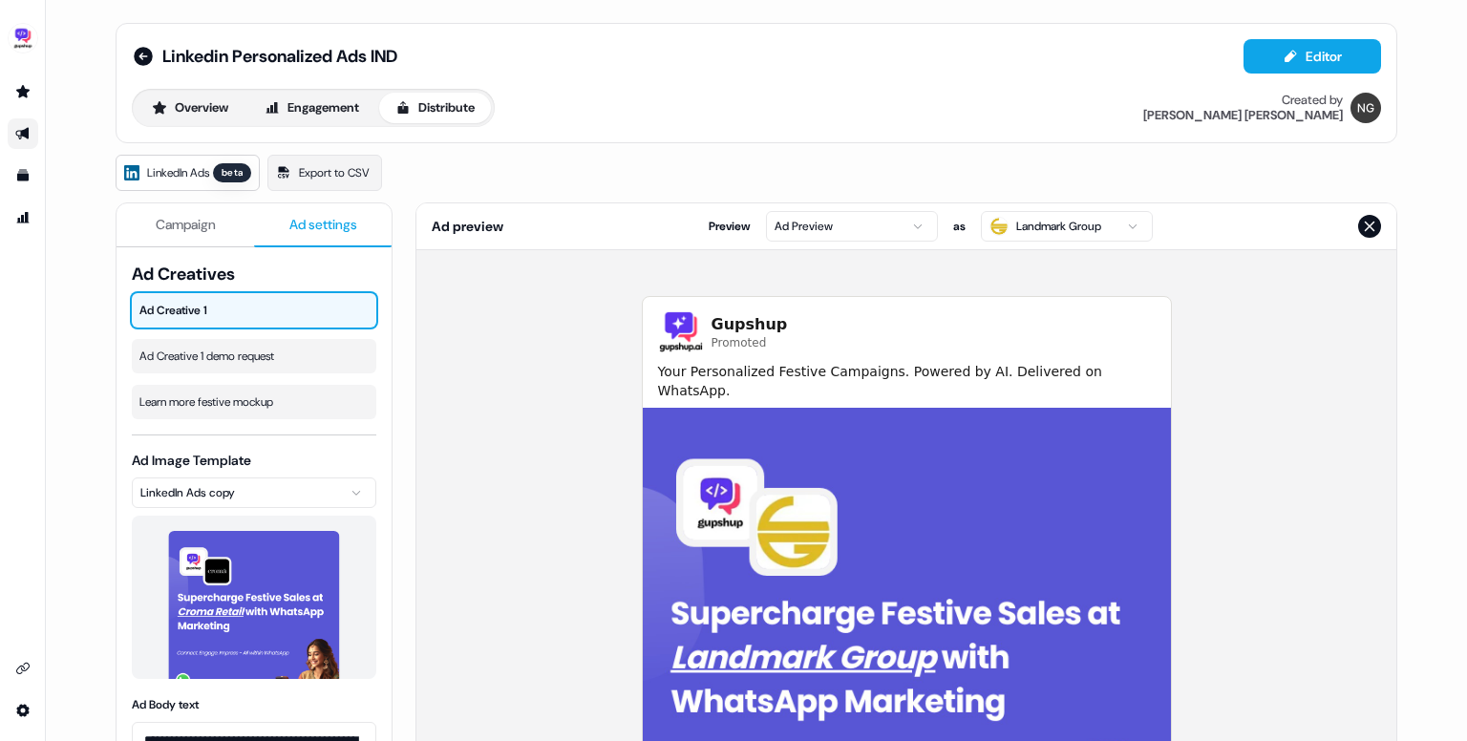
click at [220, 159] on link "LinkedIn Ads beta" at bounding box center [188, 173] width 144 height 36
click at [219, 158] on link "LinkedIn Ads beta" at bounding box center [188, 173] width 144 height 36
click at [1368, 232] on icon "Close preview" at bounding box center [1369, 226] width 15 height 15
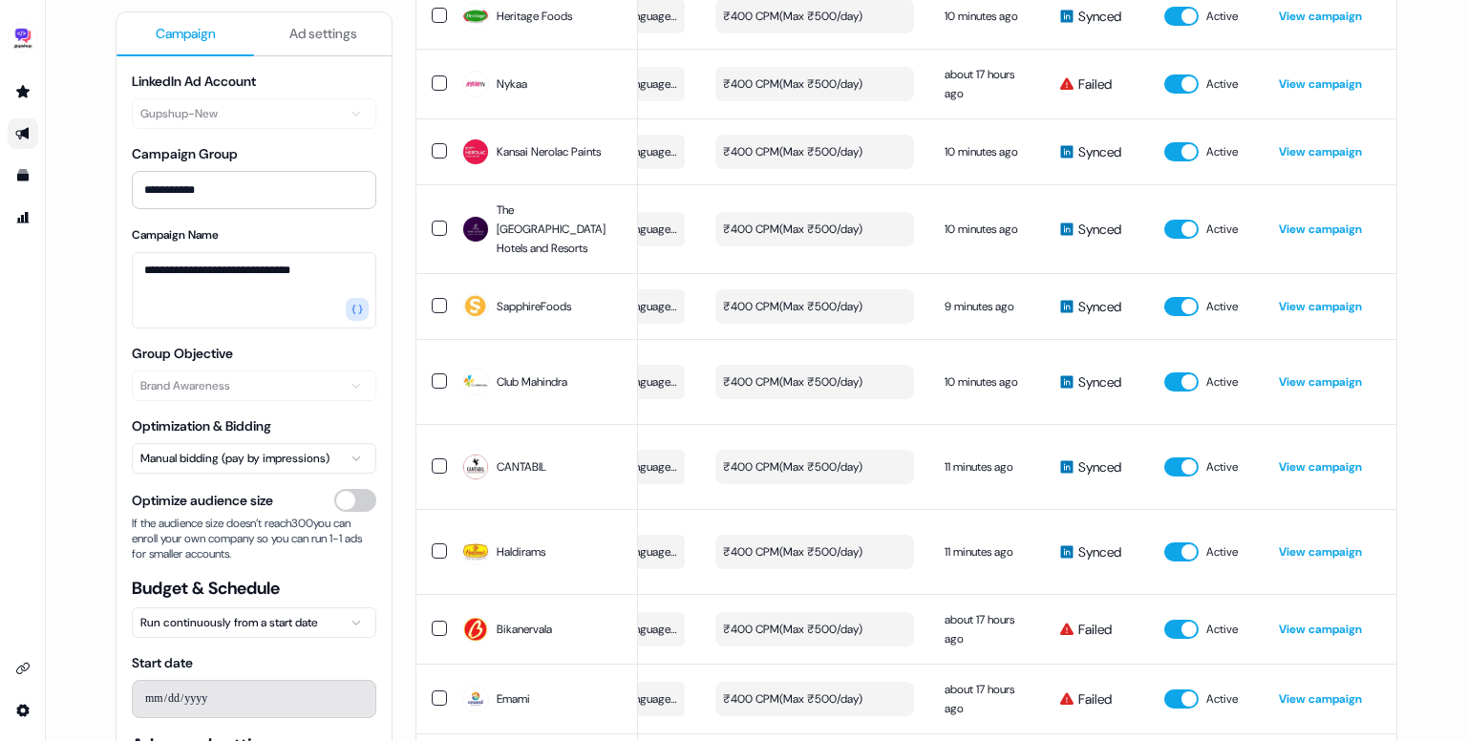
scroll to position [5225, 0]
click at [1286, 375] on link "View campaign" at bounding box center [1320, 382] width 83 height 15
